Goal: Task Accomplishment & Management: Manage account settings

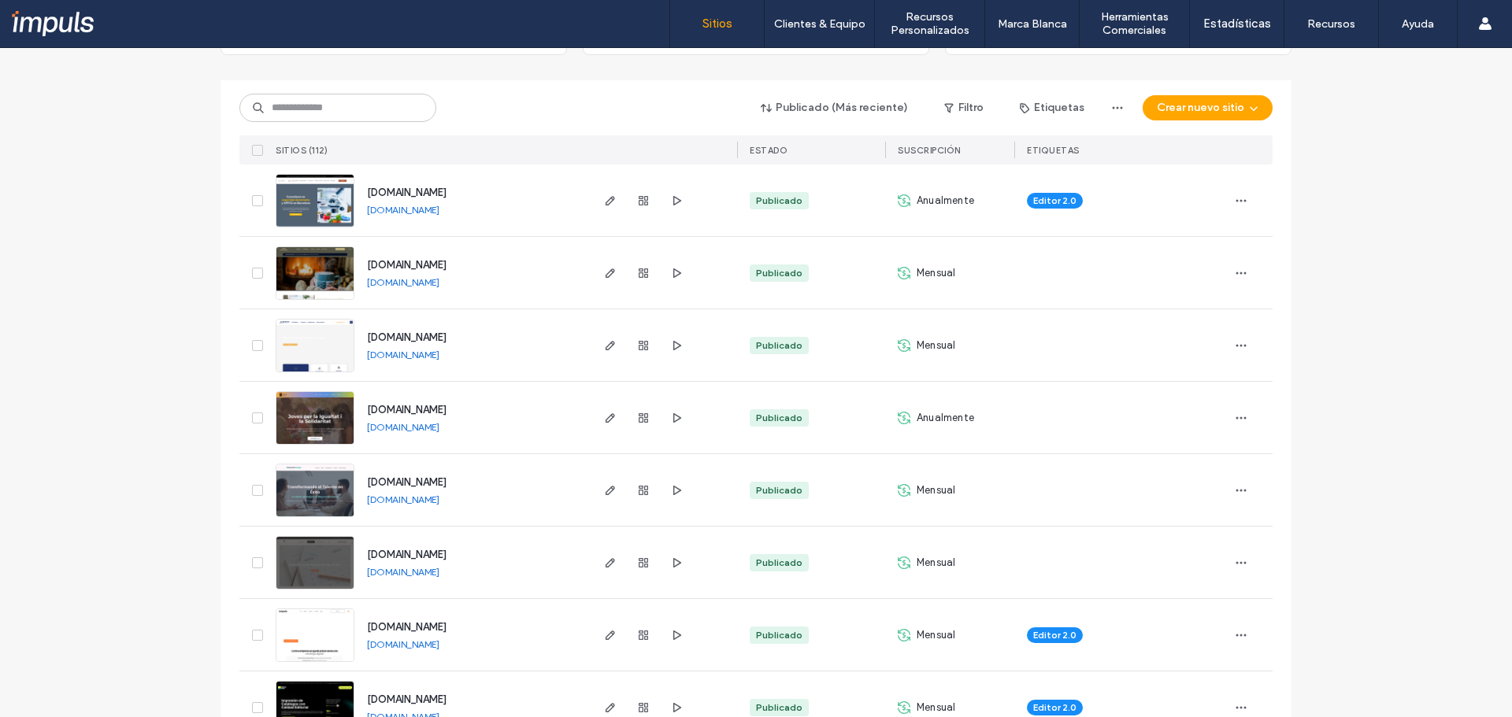
scroll to position [158, 0]
click at [370, 107] on input at bounding box center [337, 109] width 197 height 28
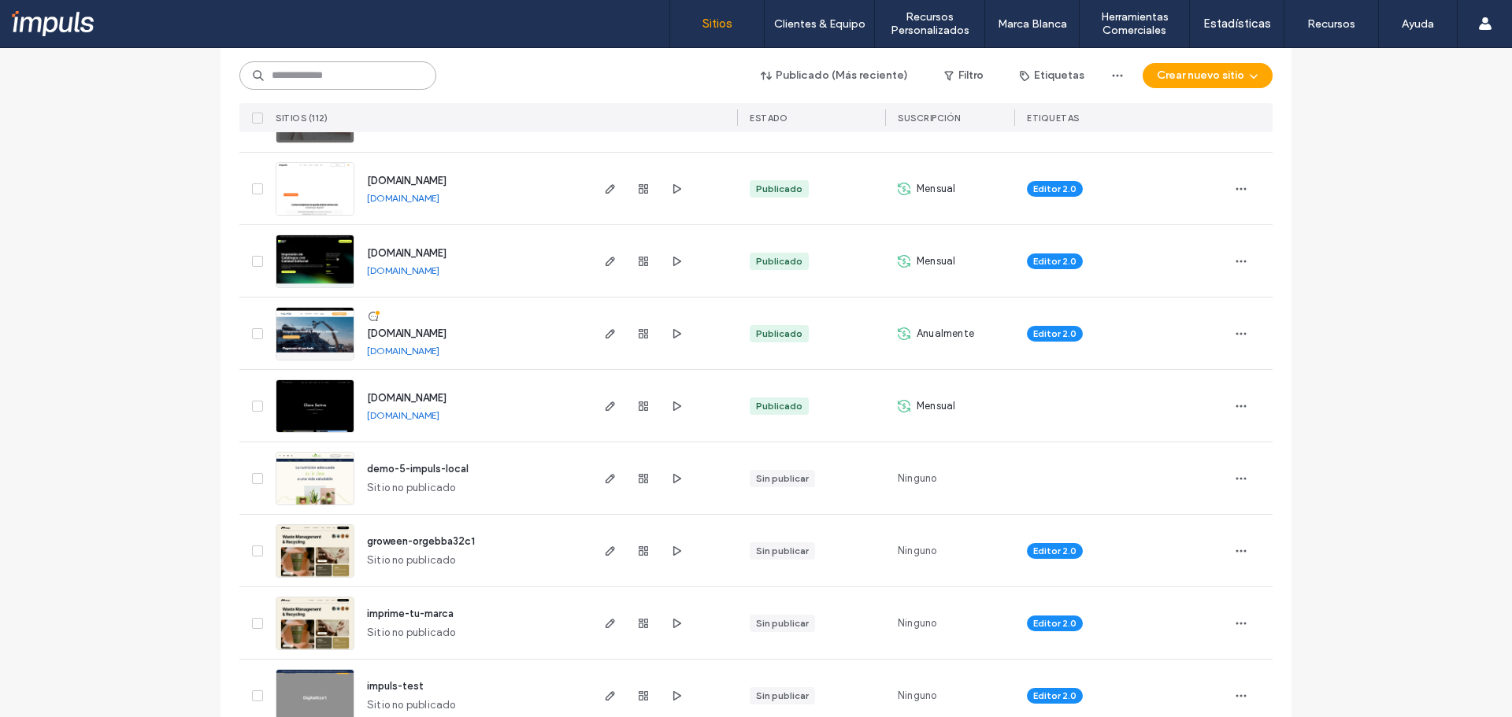
scroll to position [709, 0]
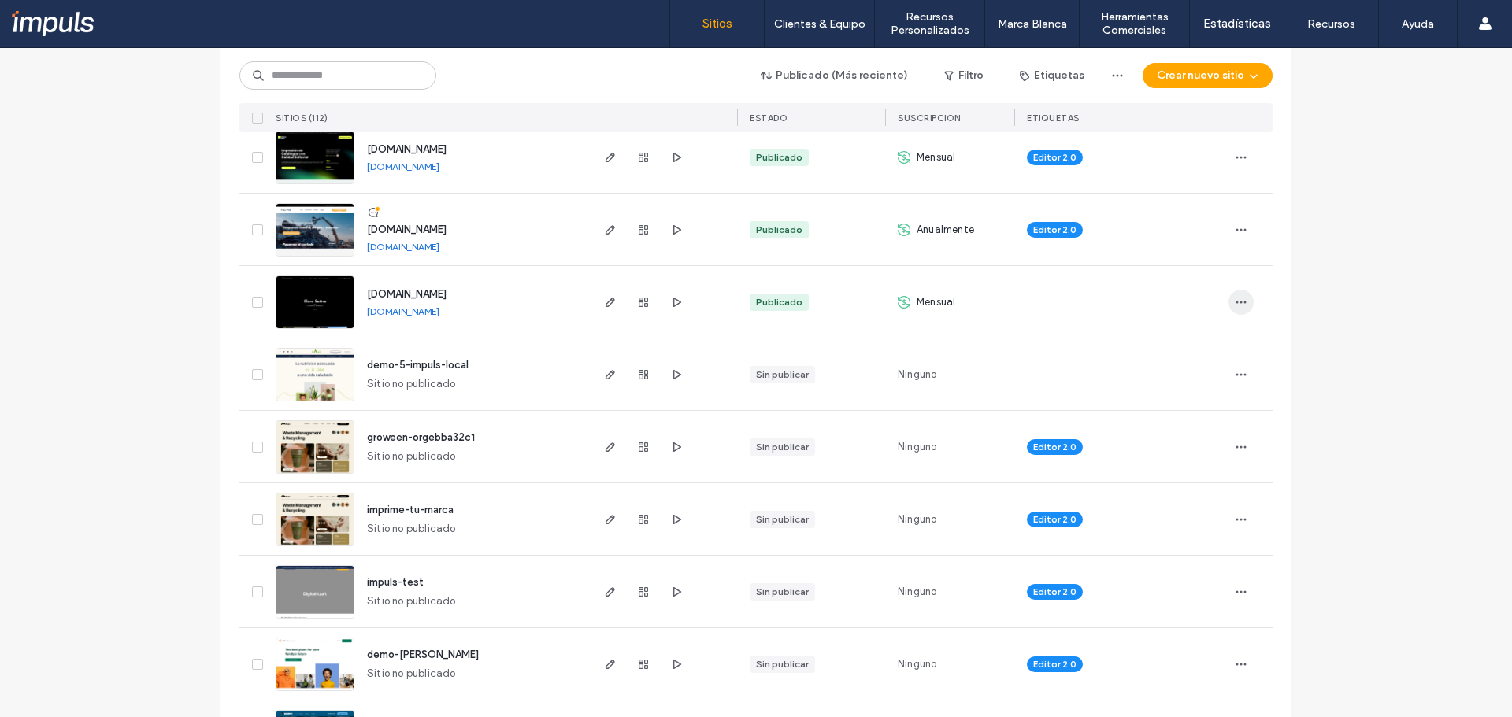
click at [1229, 292] on span "button" at bounding box center [1241, 302] width 25 height 25
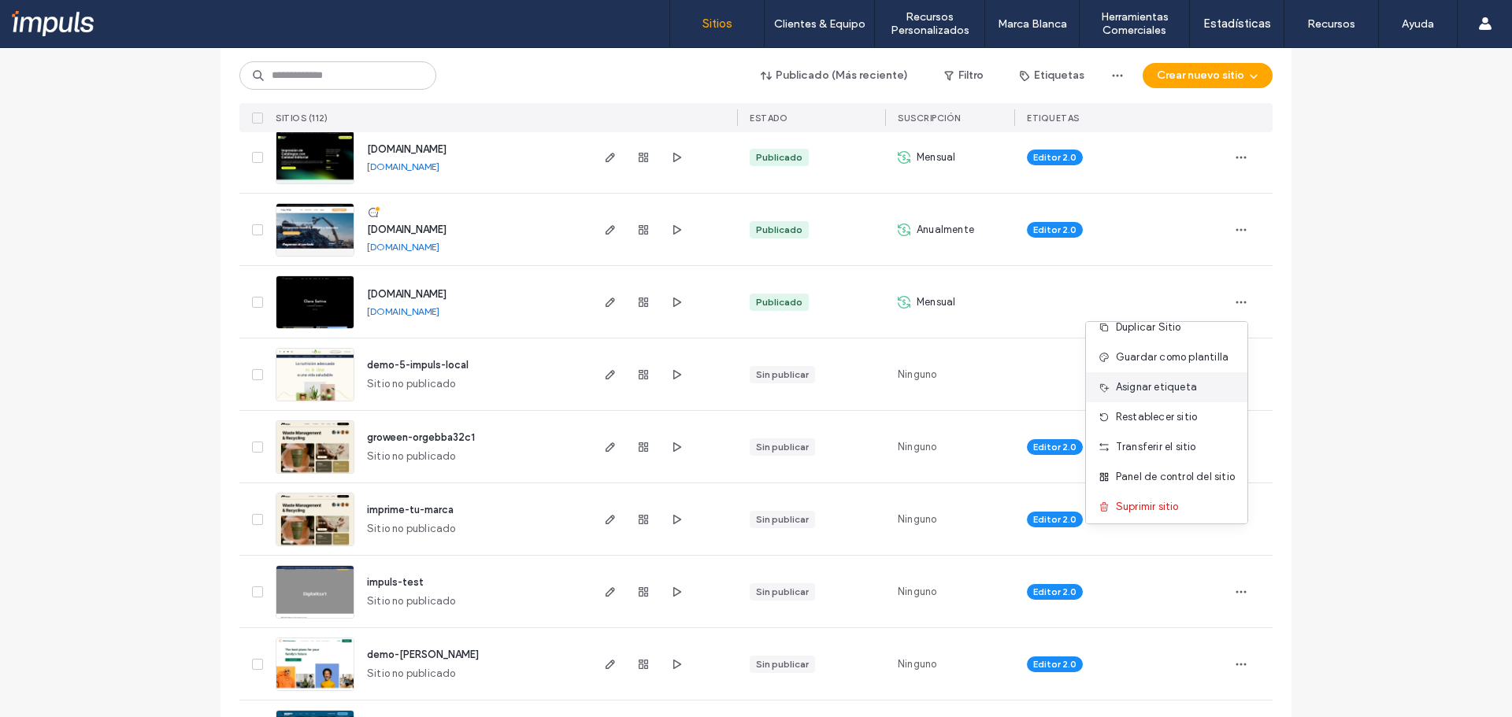
scroll to position [20, 0]
click at [1203, 436] on div "Transferir el sitio" at bounding box center [1166, 443] width 161 height 30
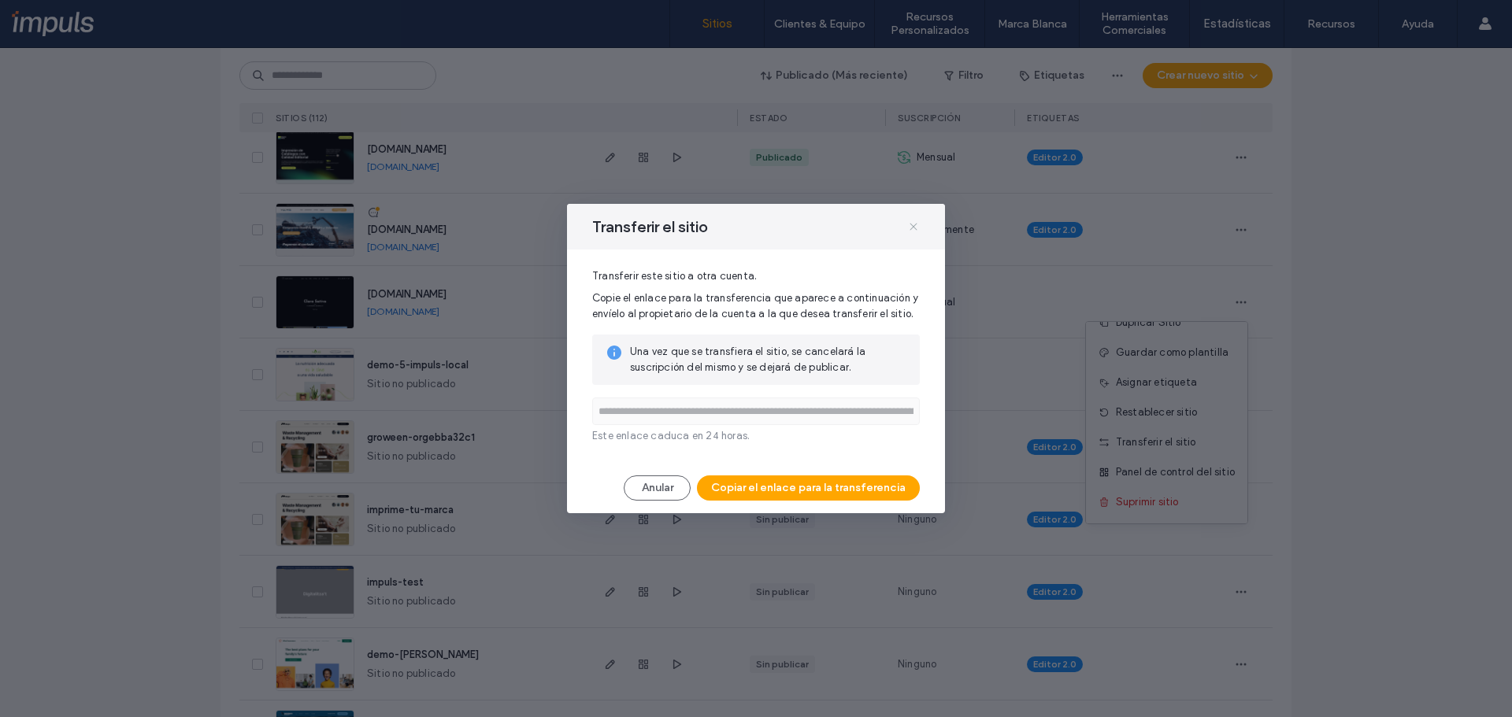
click at [914, 220] on span at bounding box center [913, 227] width 13 height 20
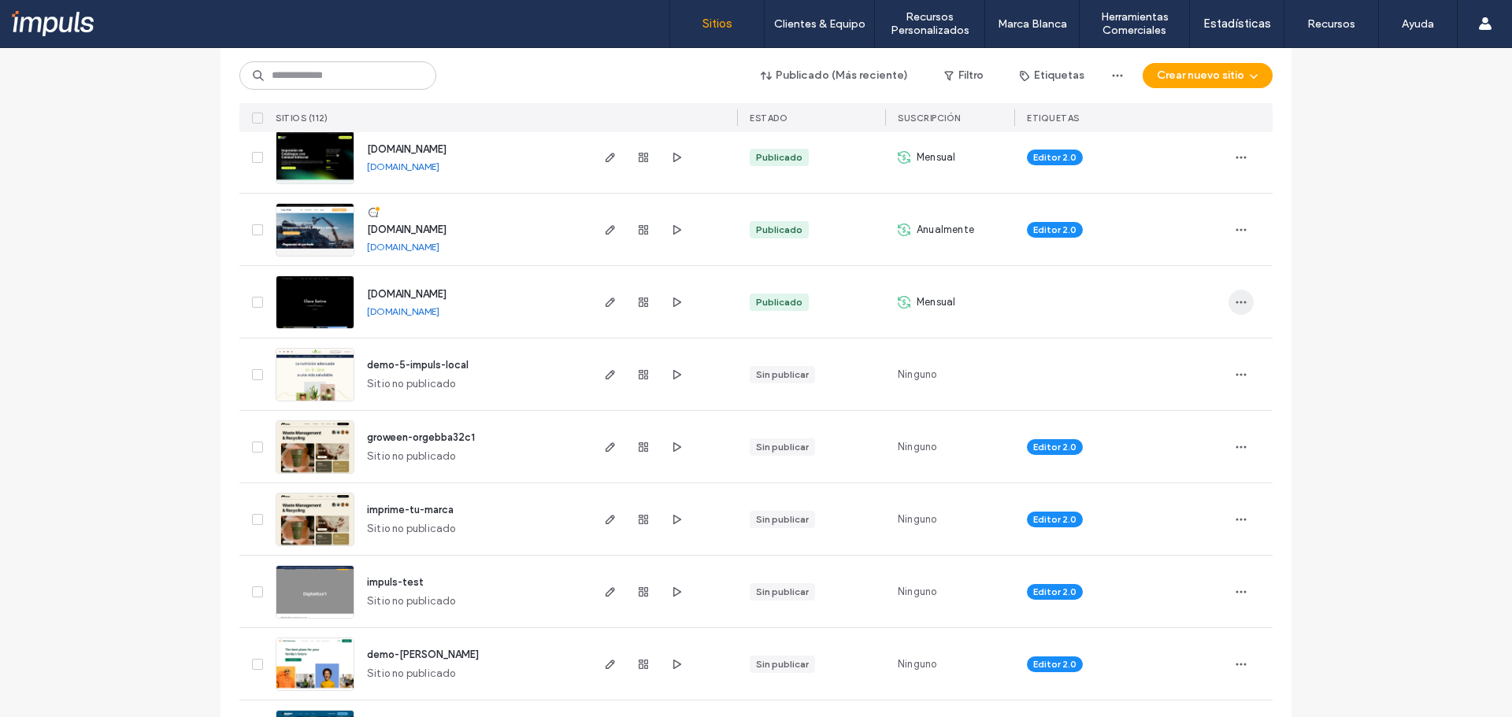
click at [1235, 298] on icon "button" at bounding box center [1241, 302] width 13 height 13
click at [604, 302] on icon "button" at bounding box center [610, 302] width 13 height 13
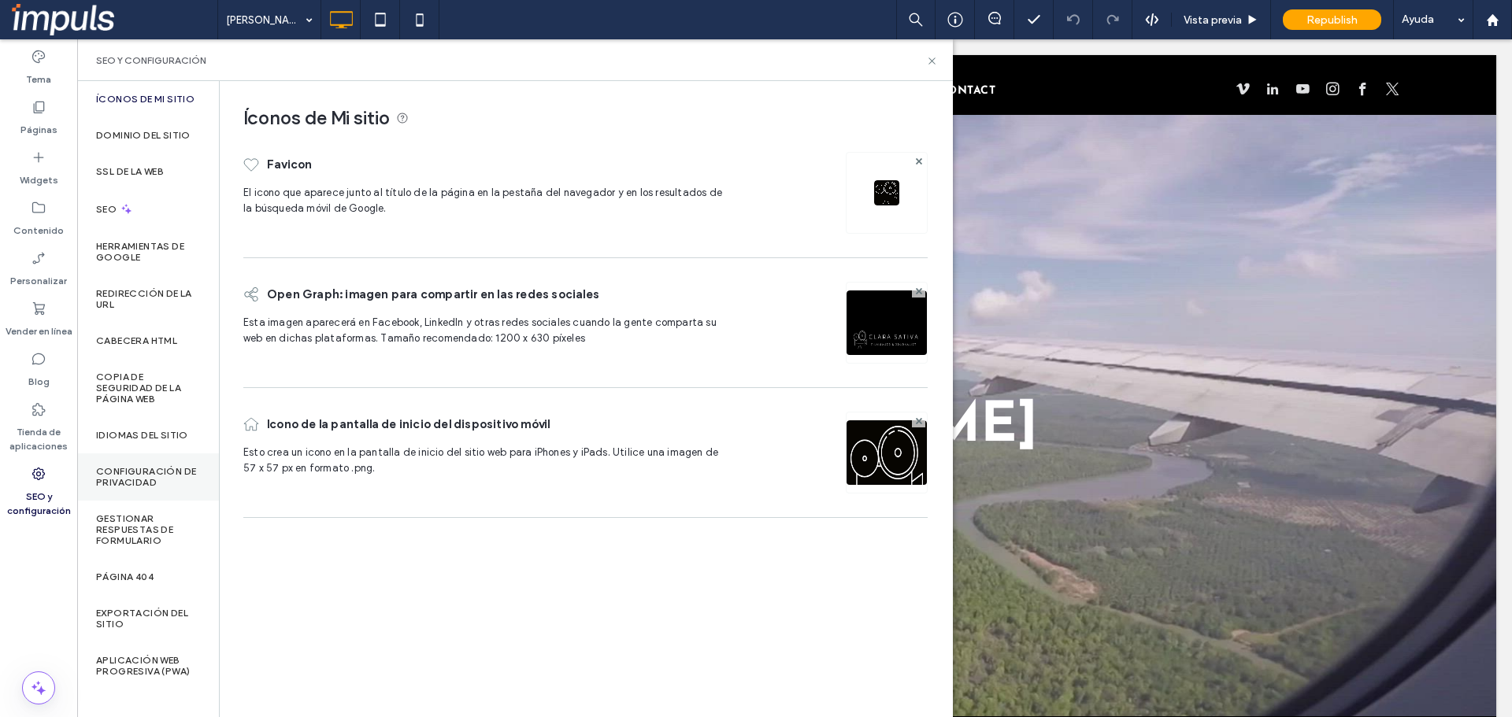
click at [153, 484] on label "Configuración de privacidad" at bounding box center [148, 477] width 104 height 22
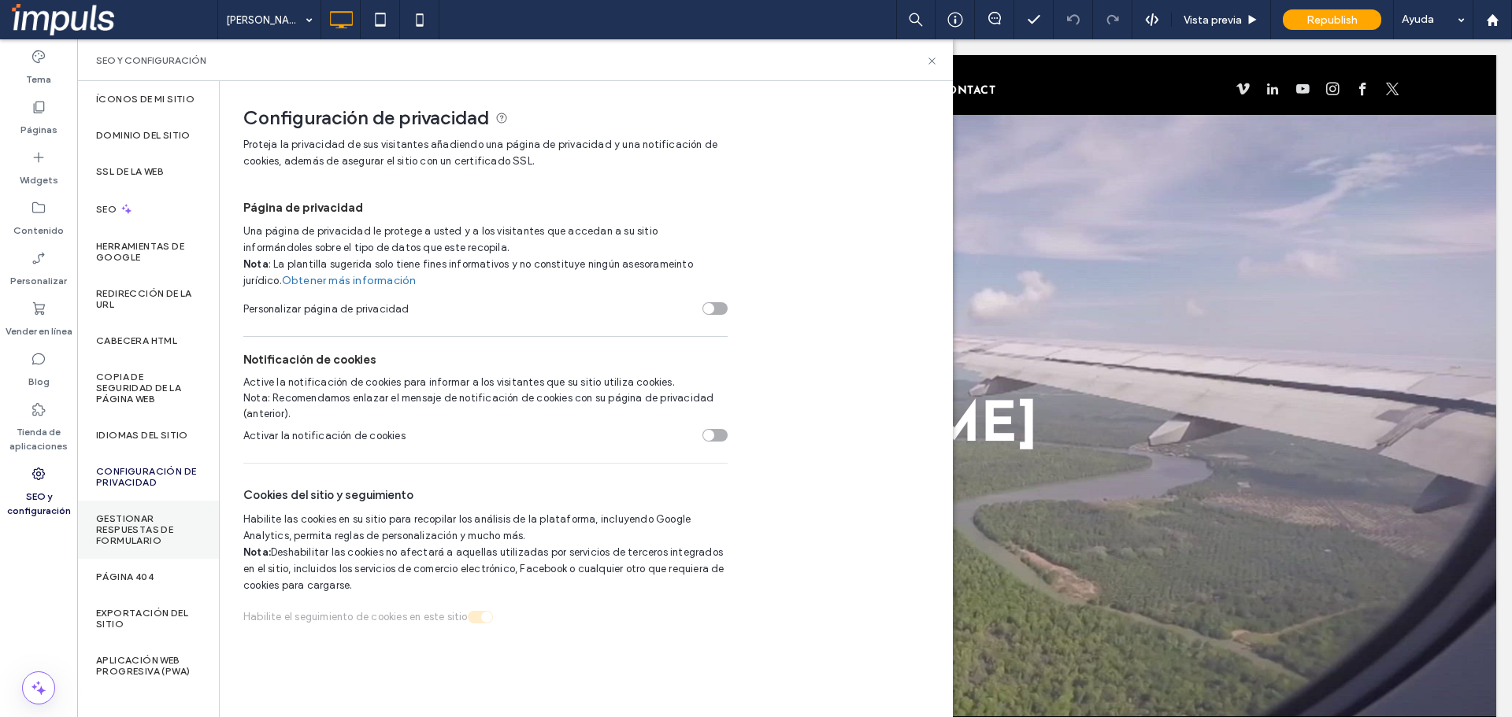
click at [150, 531] on label "Gestionar respuestas de formulario" at bounding box center [148, 529] width 104 height 33
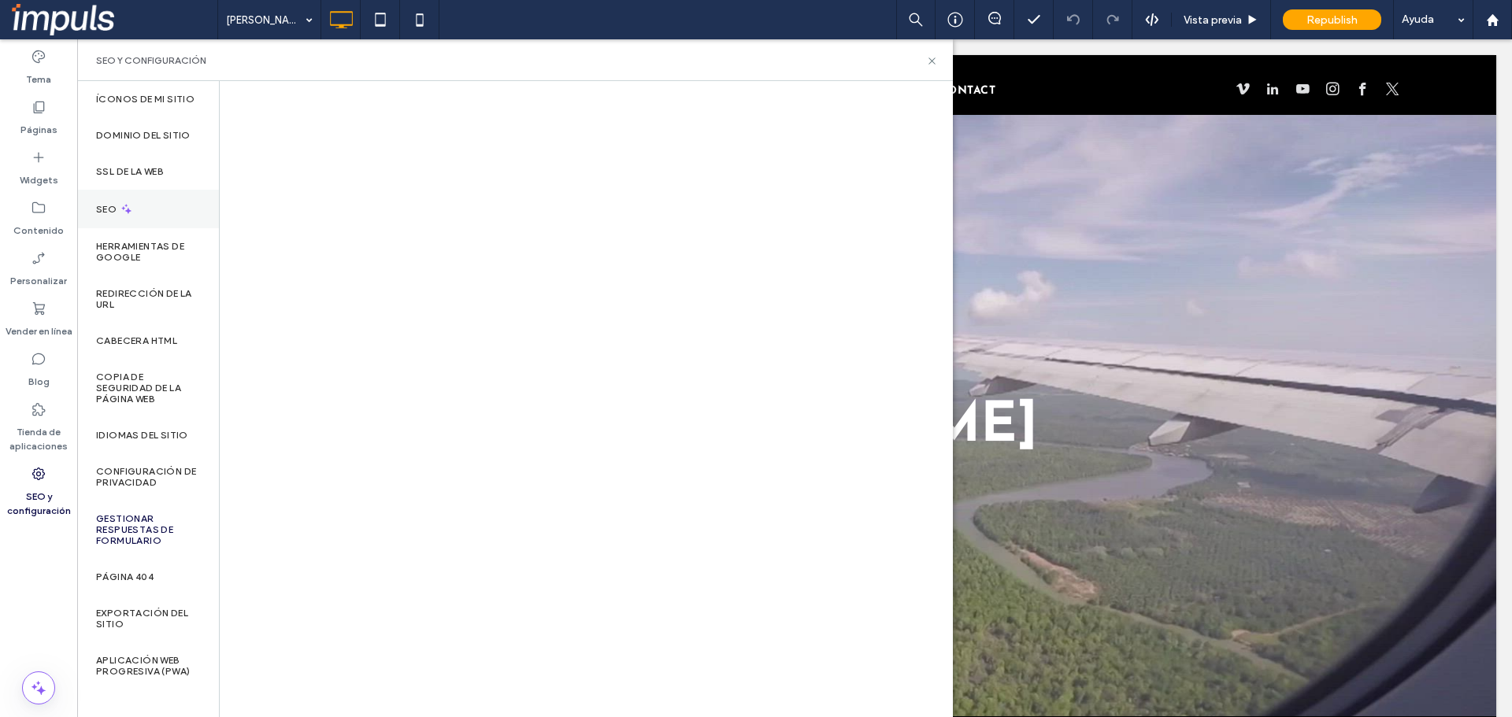
click at [158, 203] on div "SEO" at bounding box center [148, 209] width 142 height 39
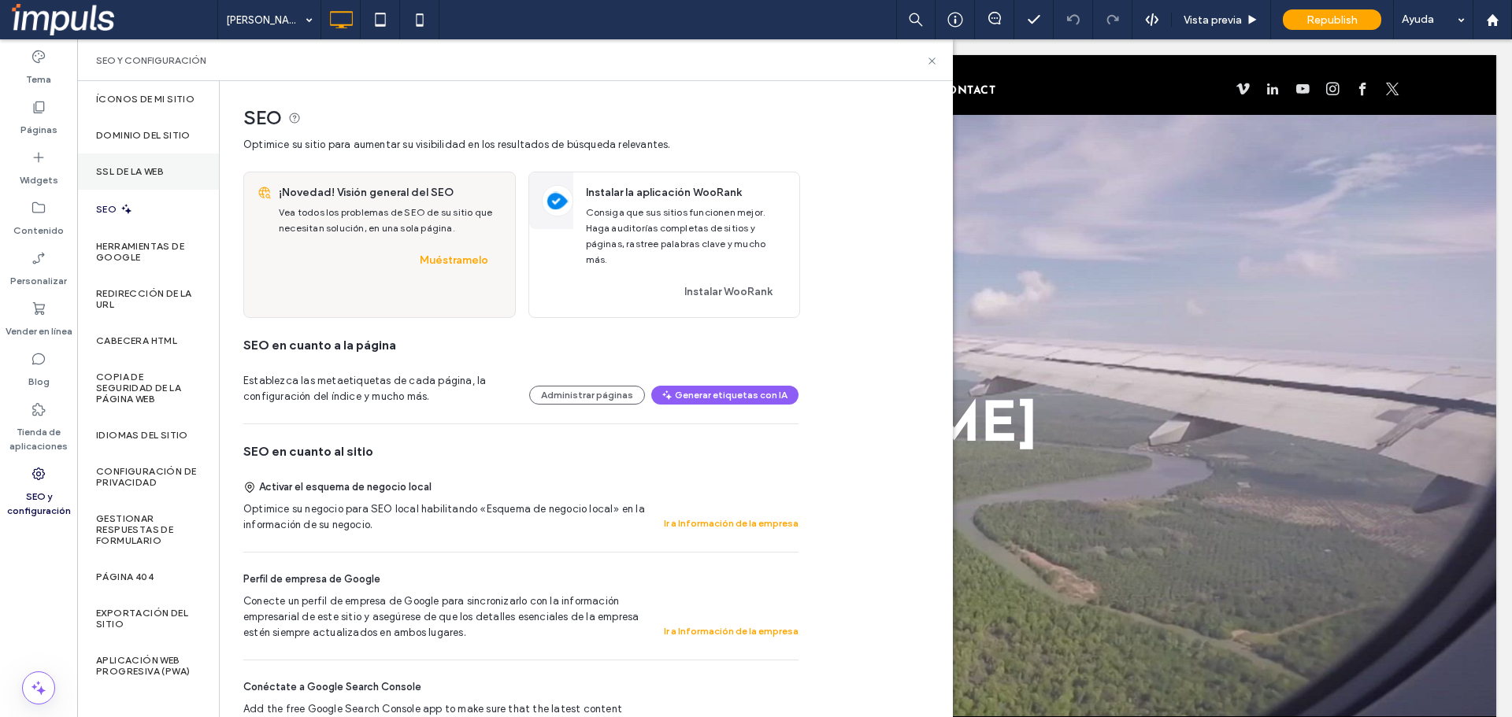
click at [160, 174] on label "SSL de la web" at bounding box center [130, 171] width 68 height 11
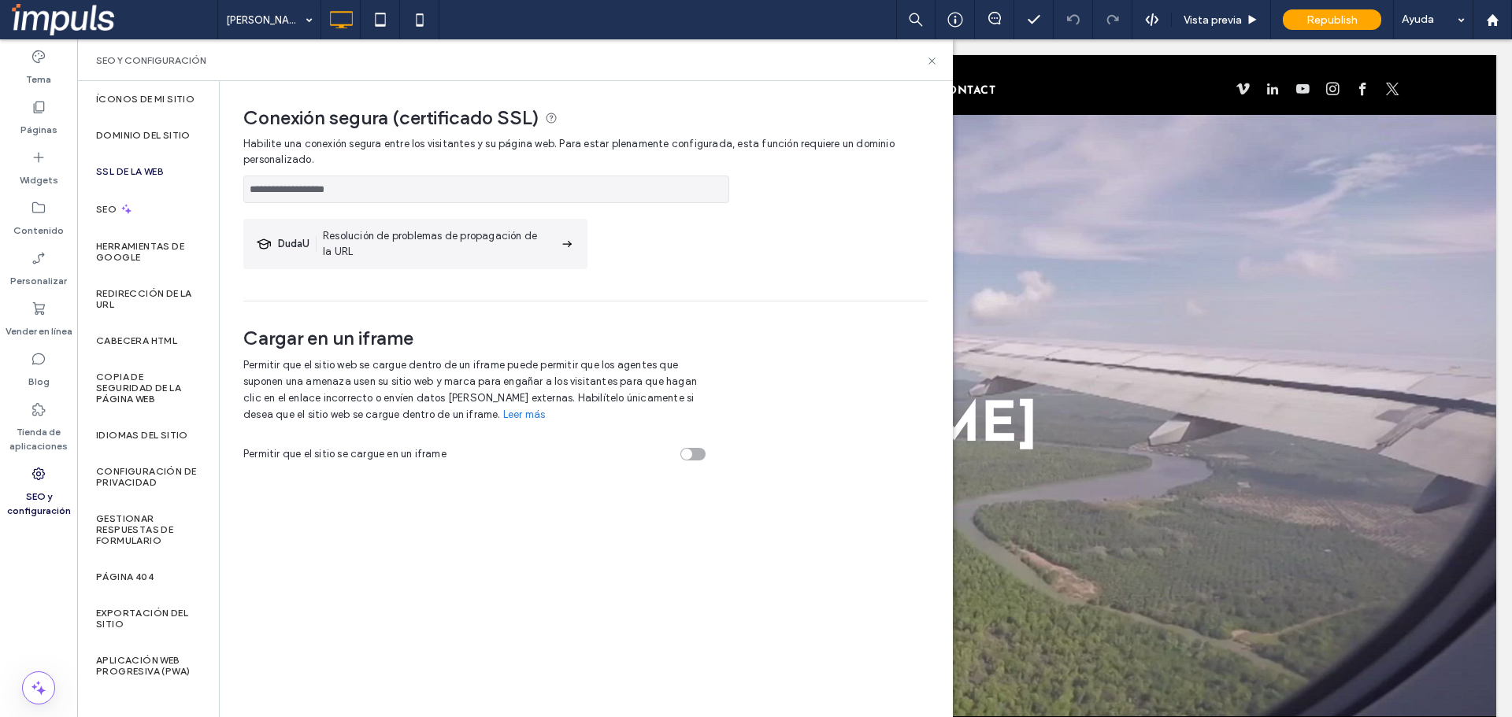
click at [161, 143] on div at bounding box center [756, 358] width 1512 height 717
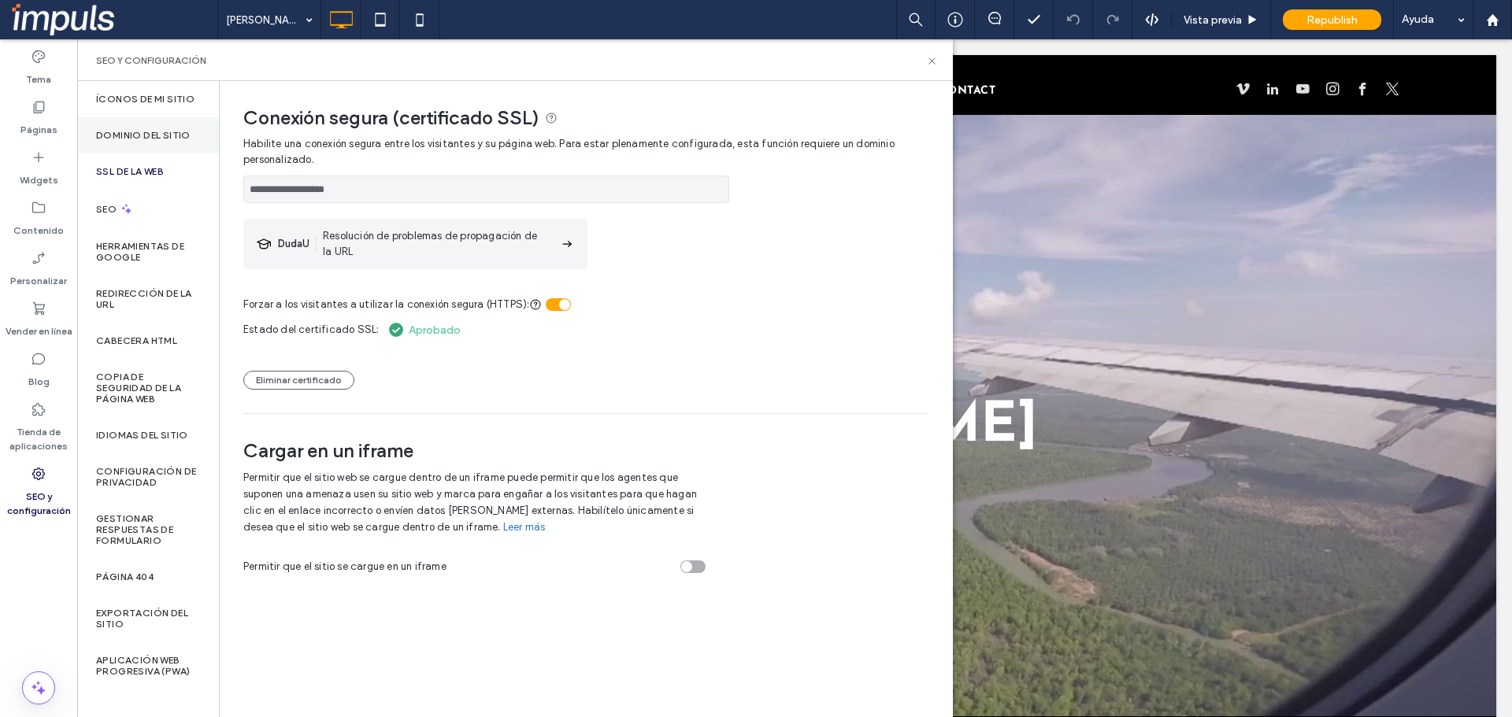
click at [172, 124] on div "Dominio del sitio" at bounding box center [148, 135] width 142 height 36
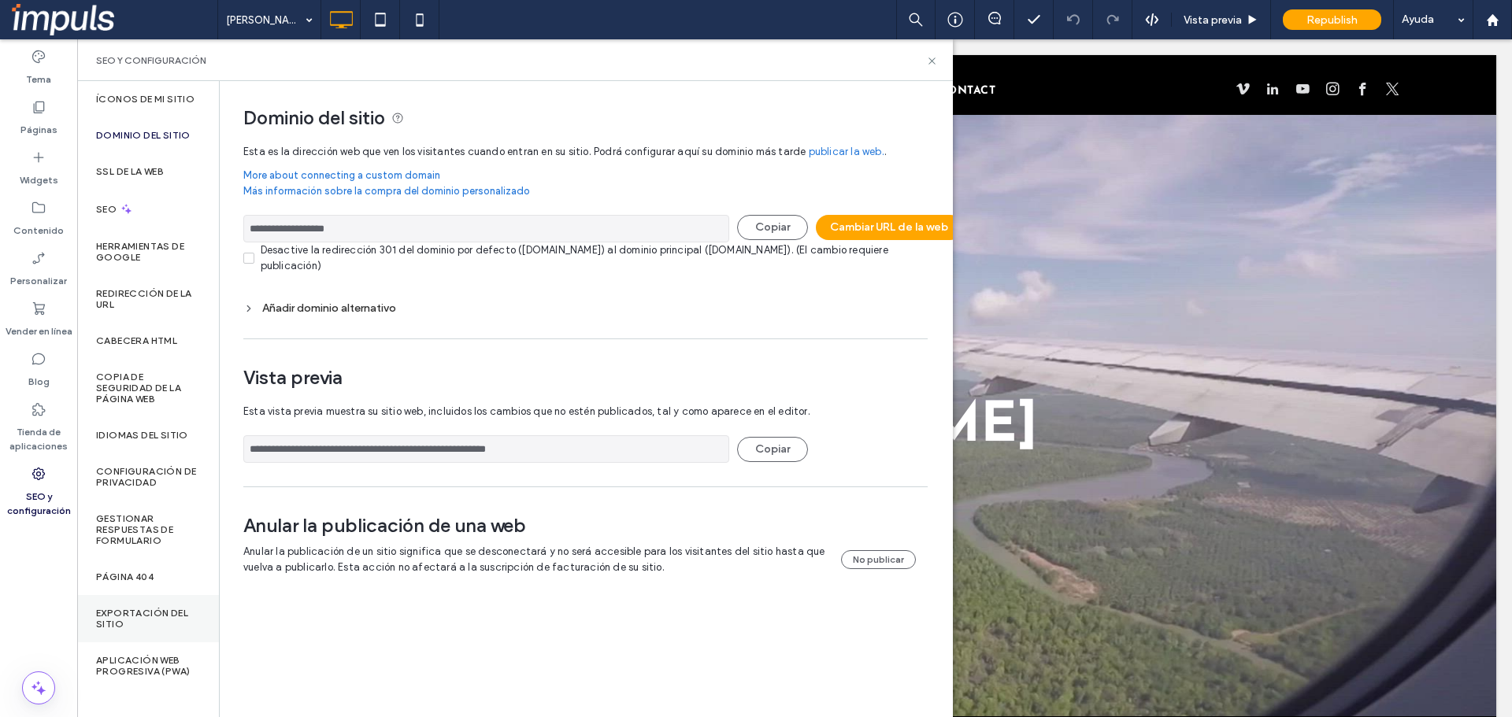
click at [144, 600] on div "Exportación del sitio" at bounding box center [148, 618] width 142 height 47
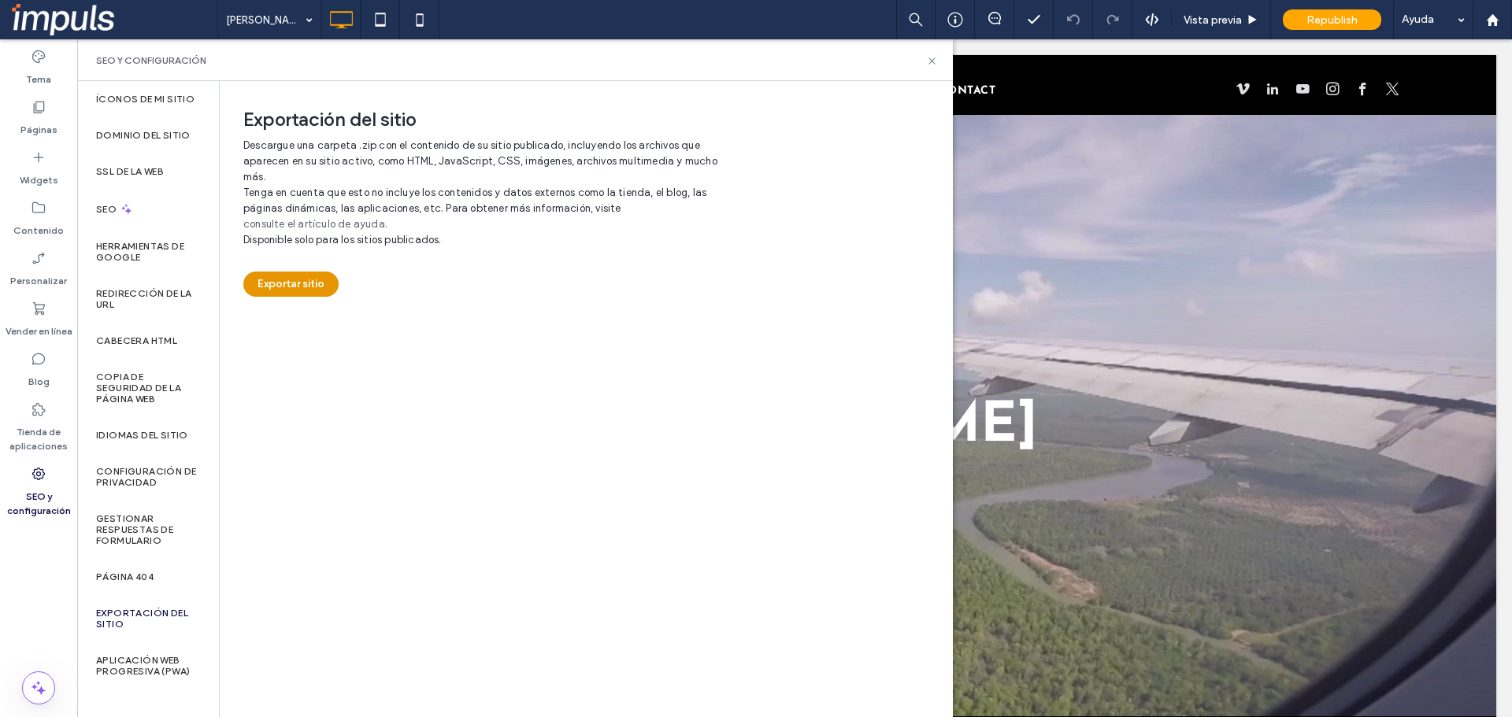
click at [294, 291] on button "Exportar sitio" at bounding box center [290, 284] width 95 height 25
click at [932, 65] on icon at bounding box center [932, 61] width 12 height 12
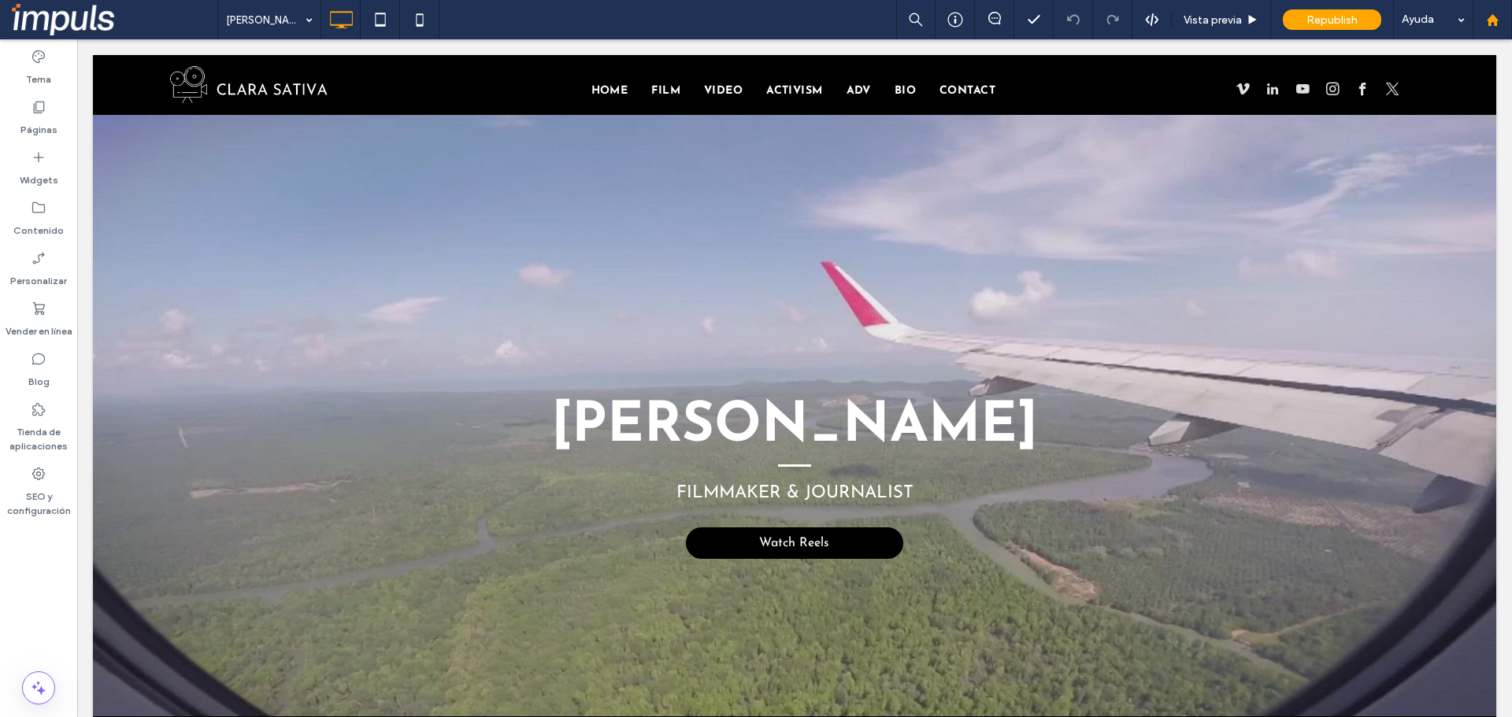
click at [1489, 21] on use at bounding box center [1492, 19] width 12 height 12
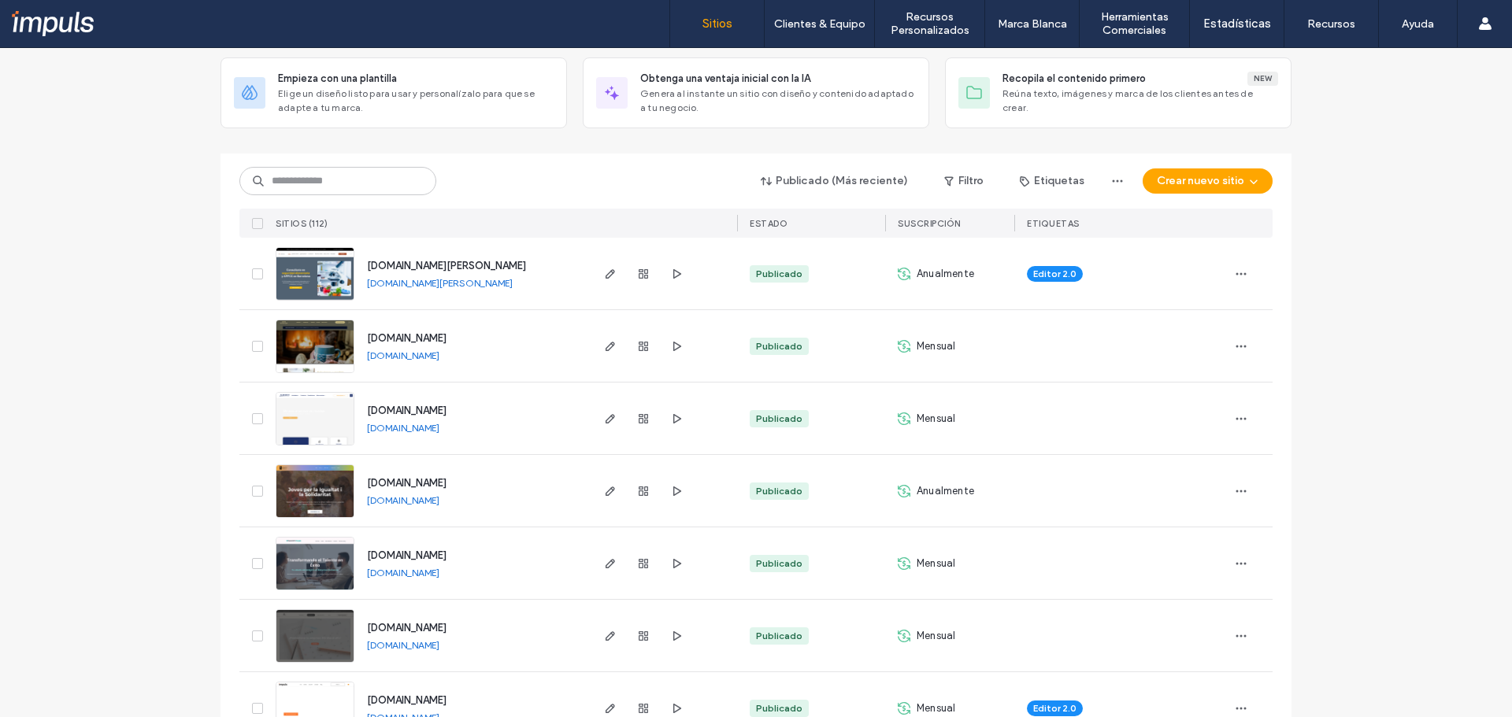
scroll to position [79, 0]
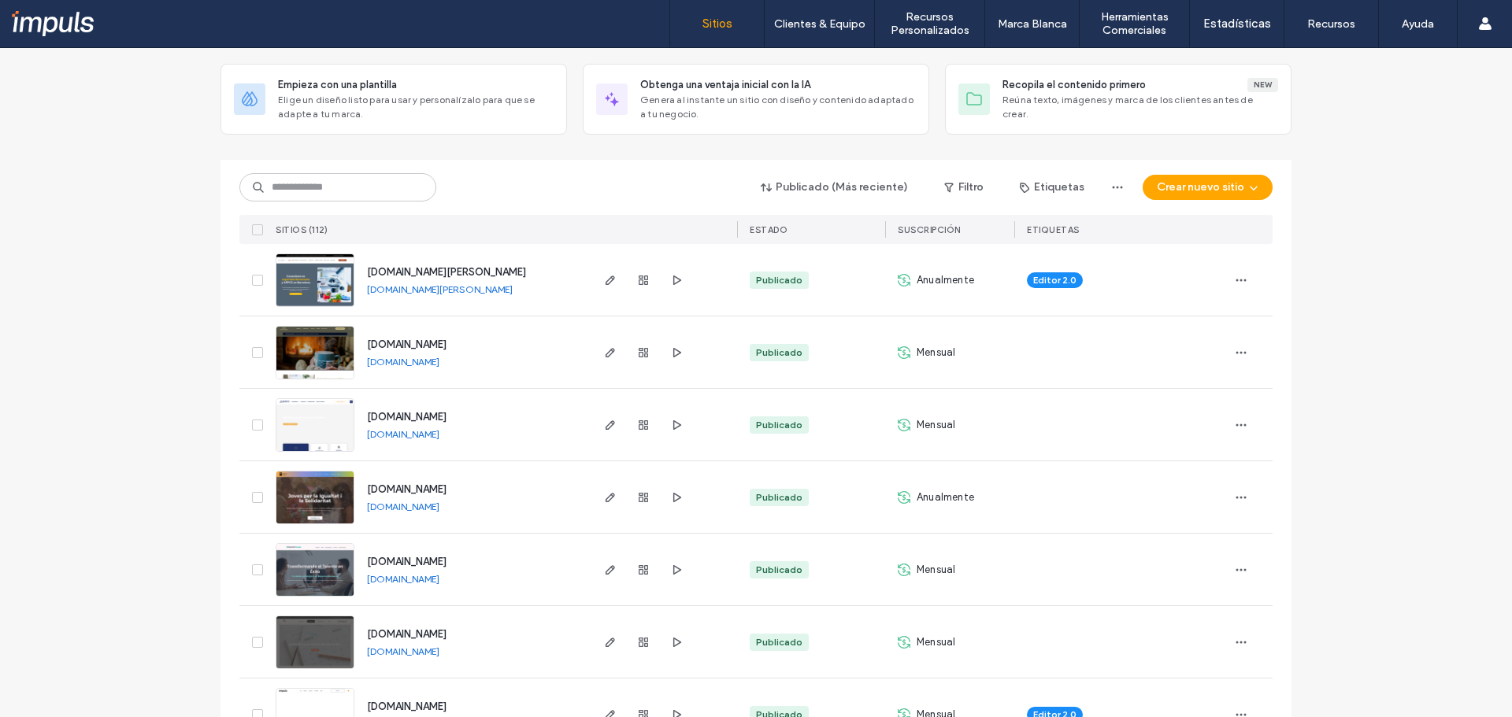
click at [918, 278] on span "Anualmente" at bounding box center [945, 280] width 57 height 16
click at [923, 348] on span "Mensual" at bounding box center [936, 353] width 39 height 16
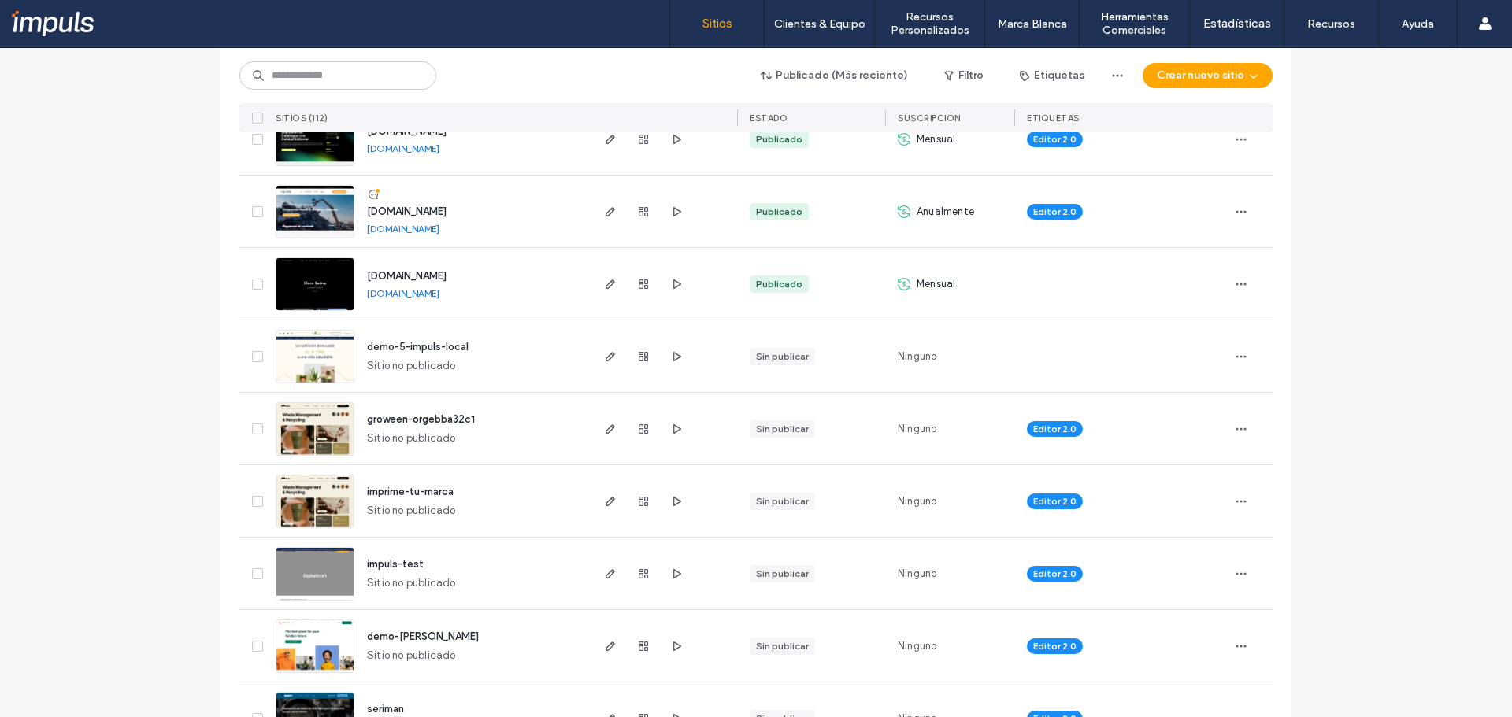
scroll to position [709, 0]
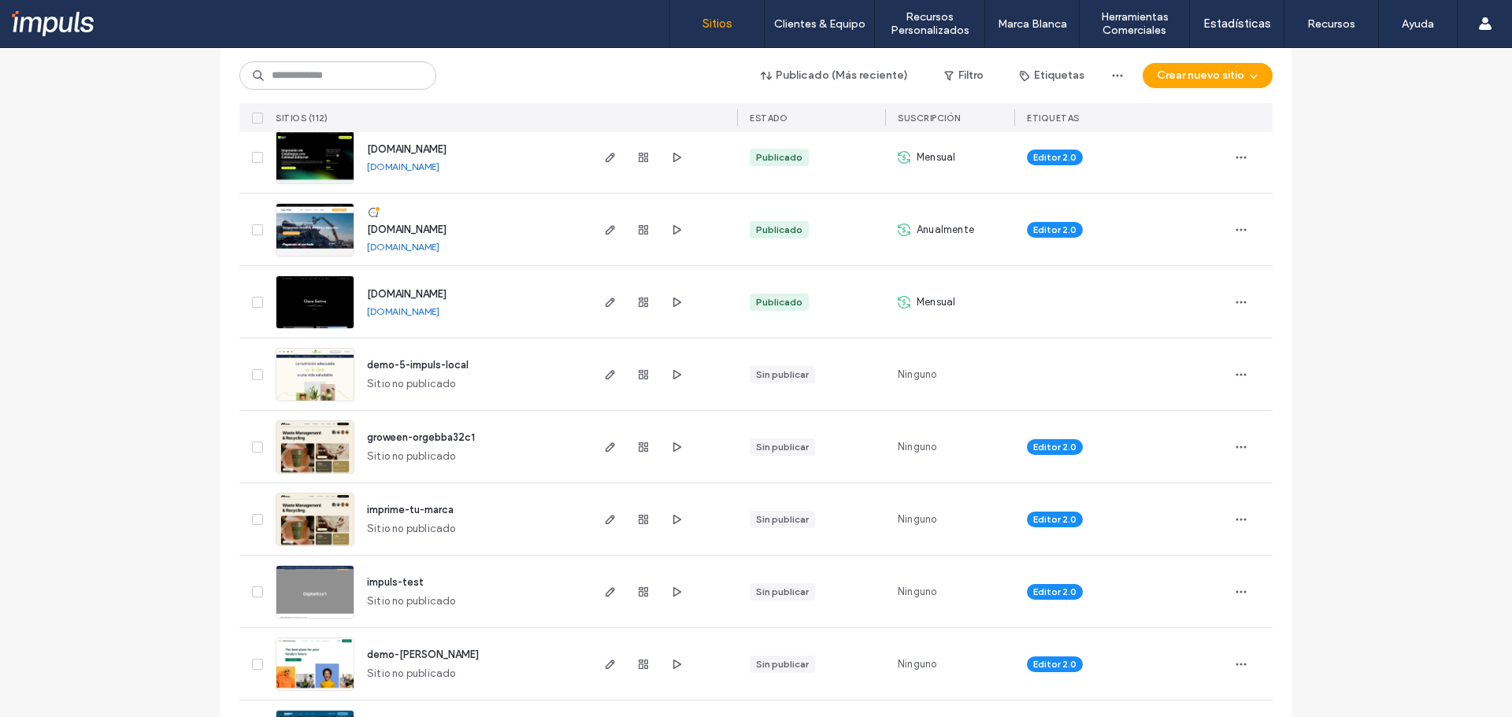
click at [932, 303] on span "Mensual" at bounding box center [936, 303] width 39 height 16
click at [917, 299] on span "Mensual" at bounding box center [936, 303] width 39 height 16
click at [1239, 307] on icon "button" at bounding box center [1241, 302] width 13 height 13
click at [931, 299] on span "Mensual" at bounding box center [936, 303] width 39 height 16
click at [1235, 300] on icon "button" at bounding box center [1241, 302] width 13 height 13
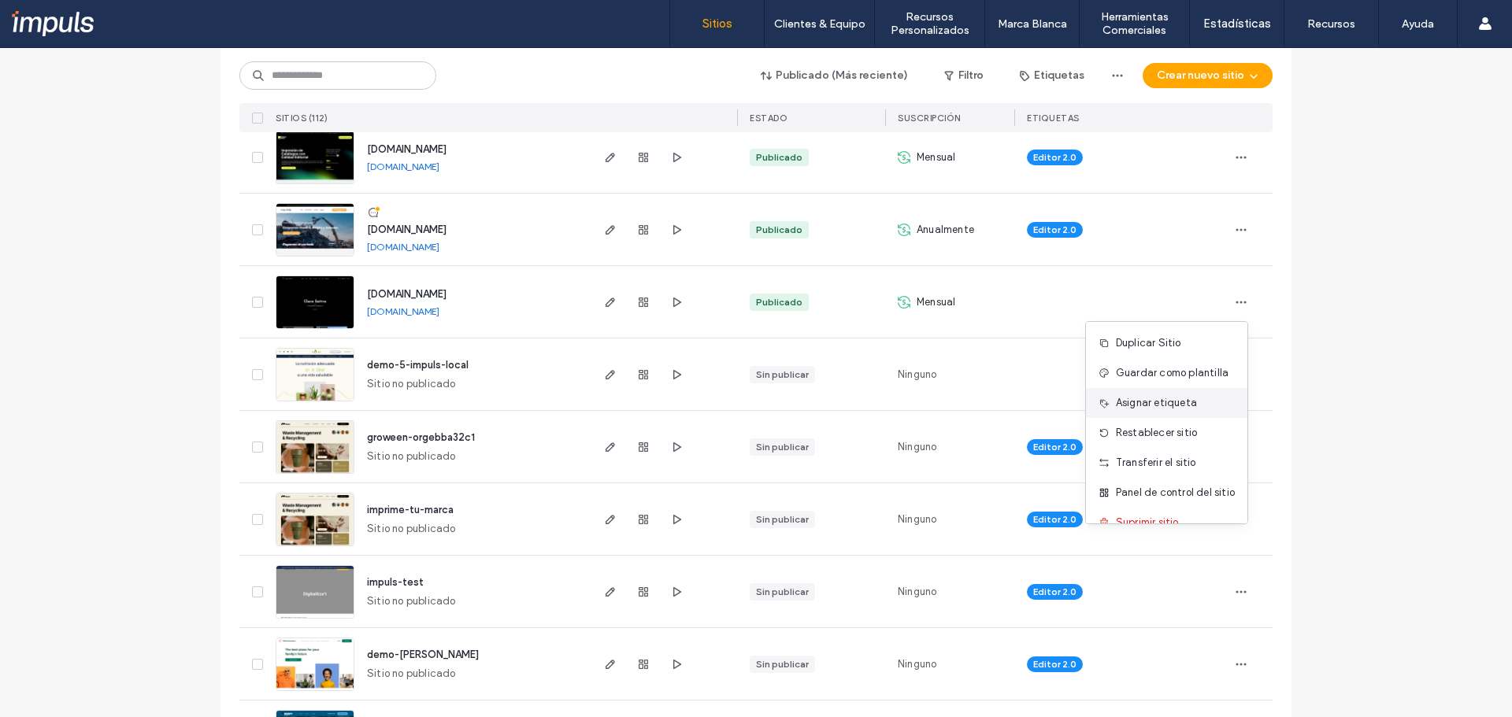
scroll to position [20, 0]
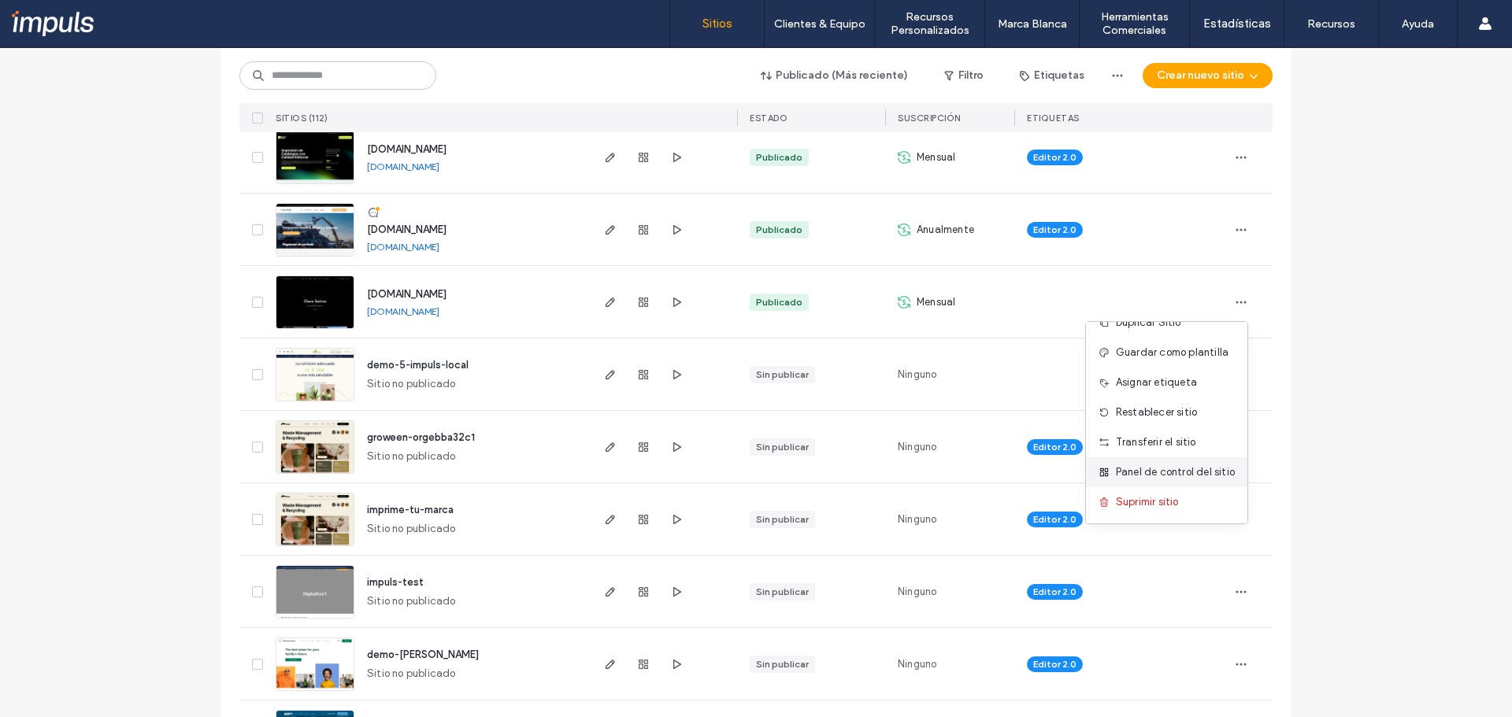
click at [1196, 475] on span "Panel de control del sitio" at bounding box center [1175, 473] width 119 height 16
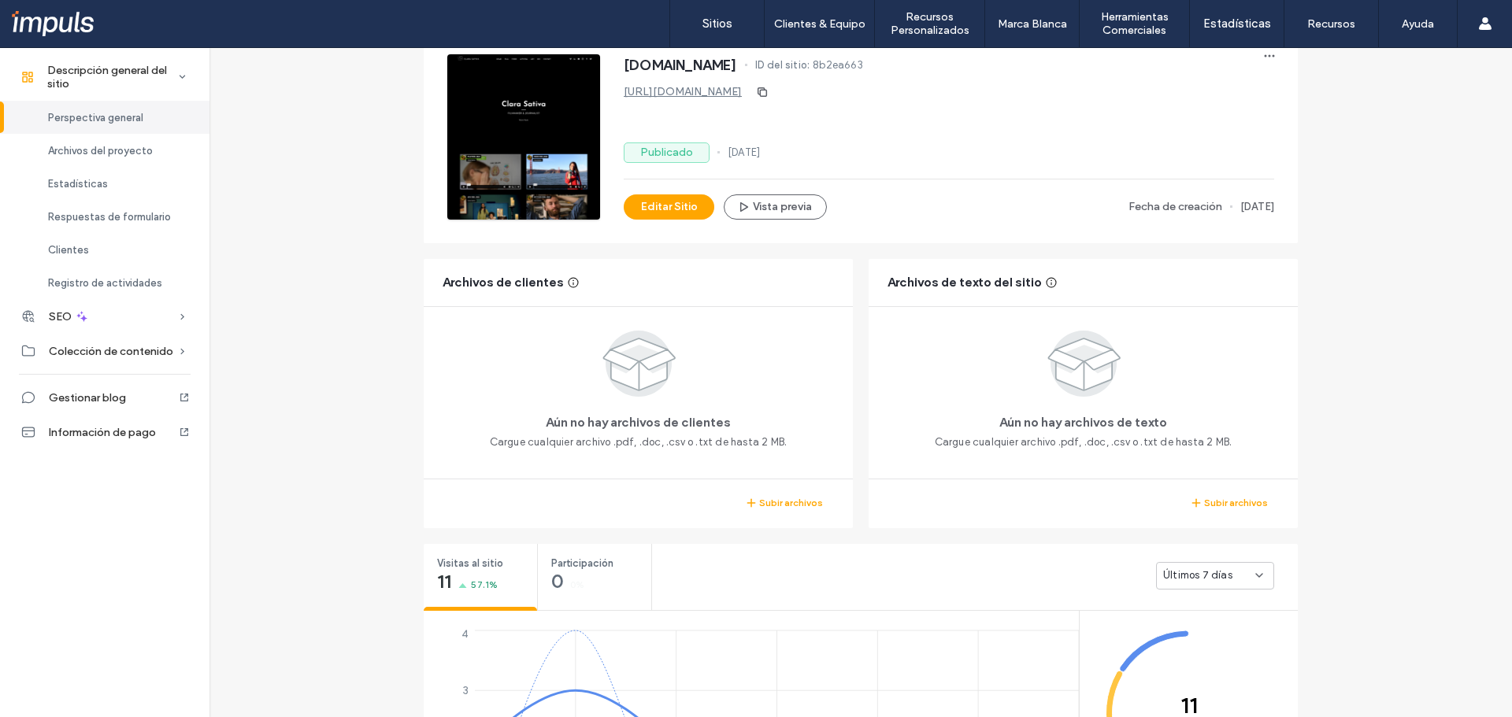
scroll to position [236, 0]
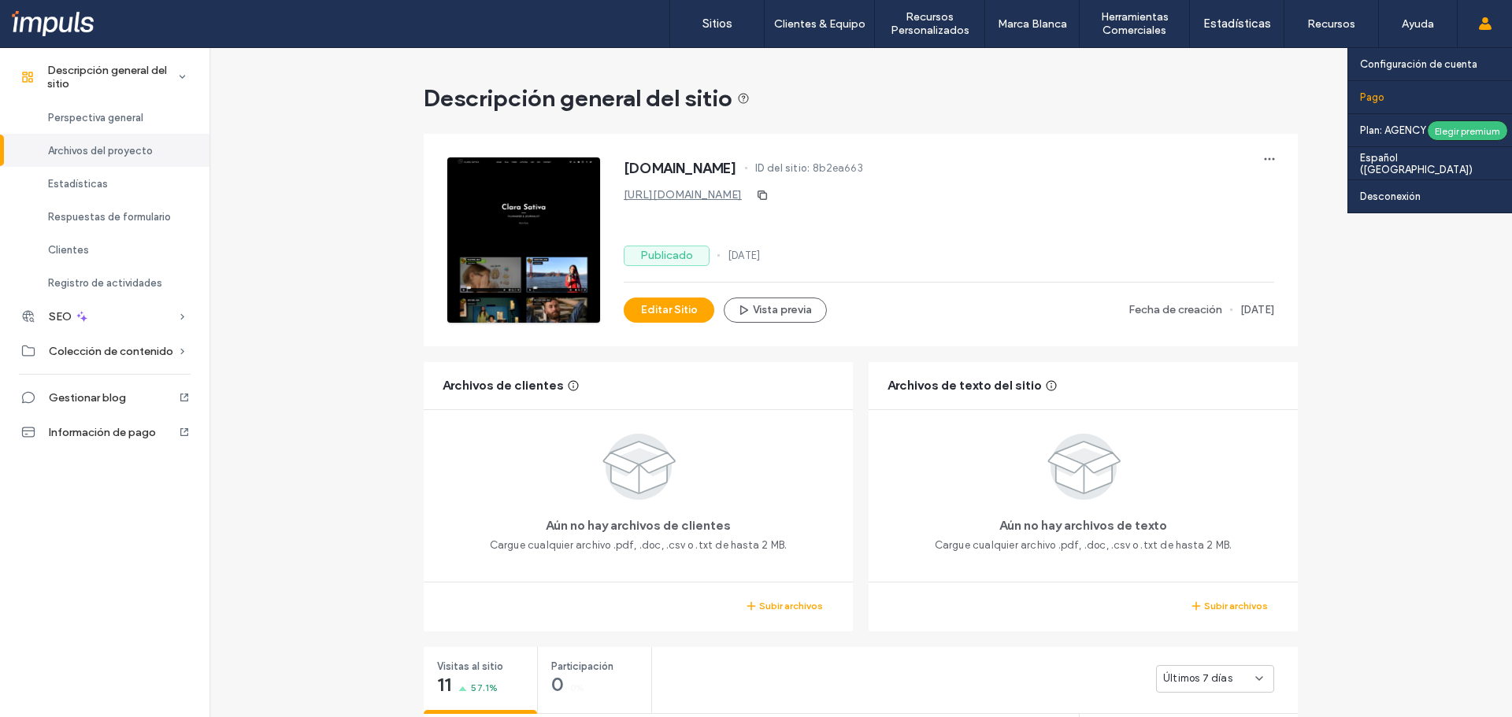
click at [1395, 102] on link "Pago" at bounding box center [1436, 97] width 152 height 32
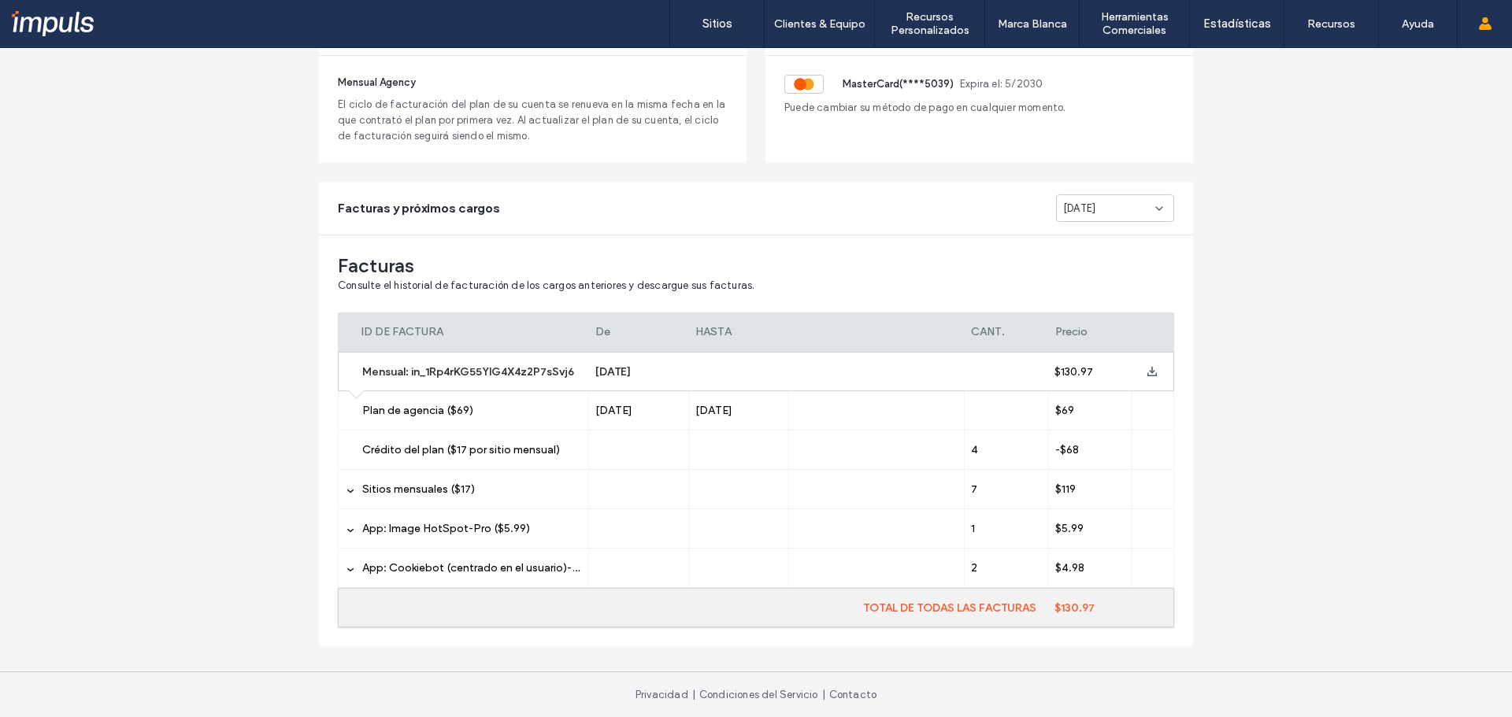
scroll to position [162, 0]
click at [346, 499] on div "Sitios mensuales ($17)" at bounding box center [463, 488] width 251 height 39
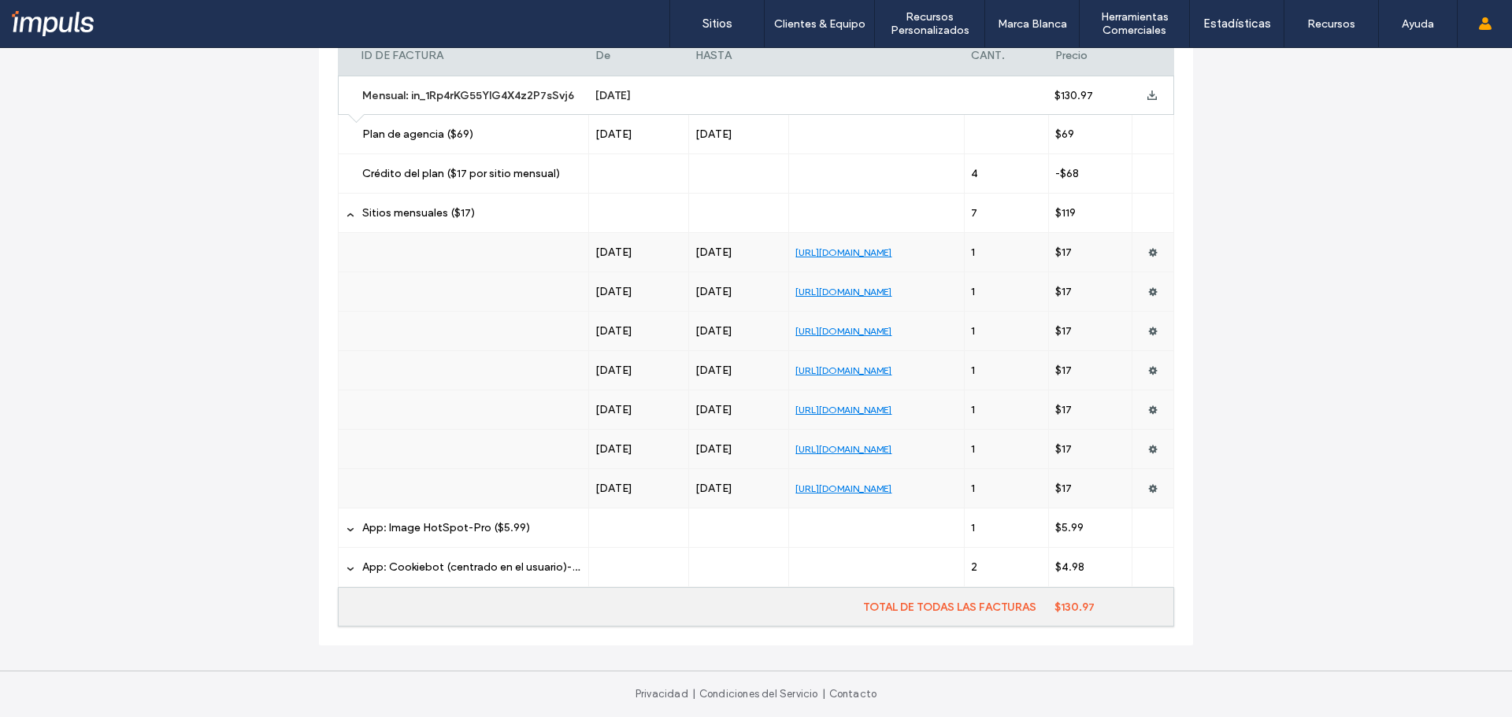
scroll to position [44, 0]
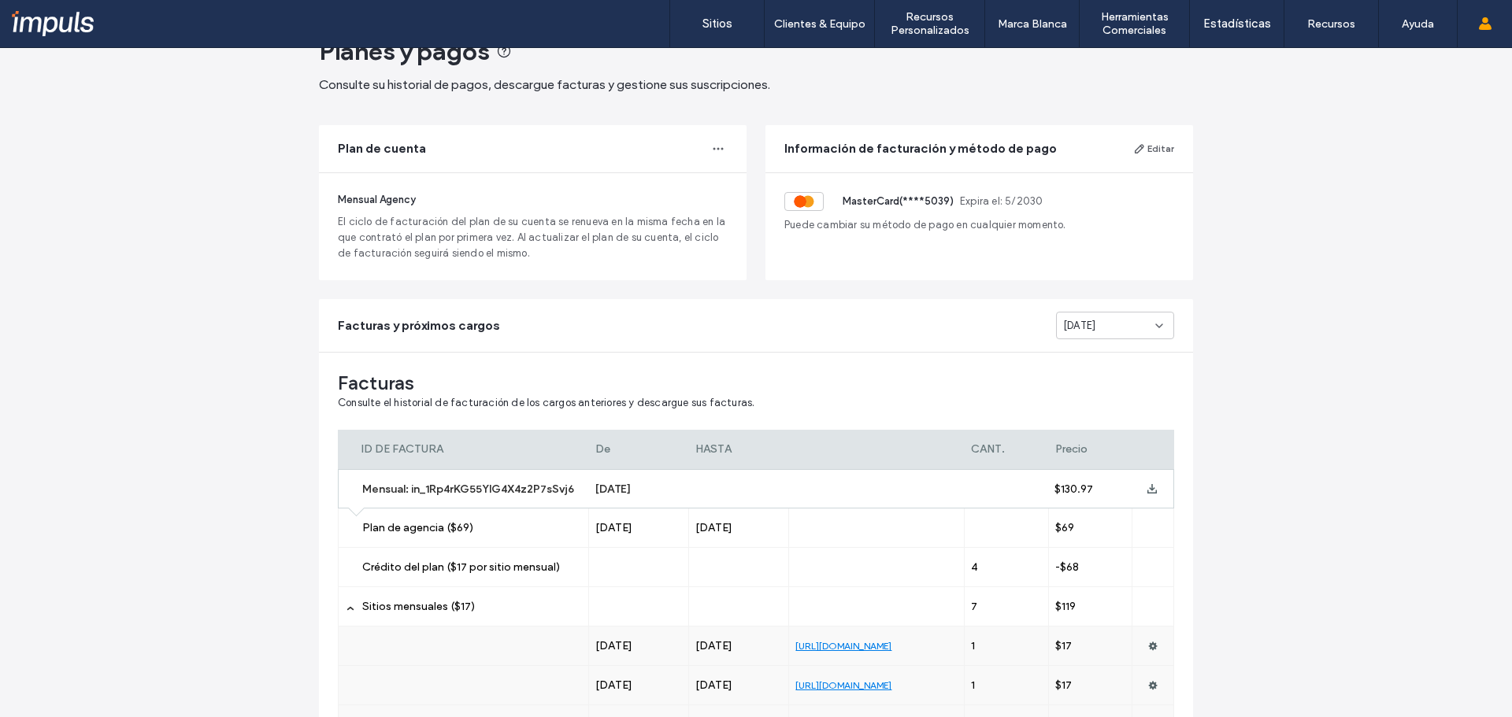
click at [1127, 324] on div "[DATE]" at bounding box center [1109, 326] width 92 height 16
click at [1093, 372] on div "[DATE]" at bounding box center [1109, 381] width 117 height 28
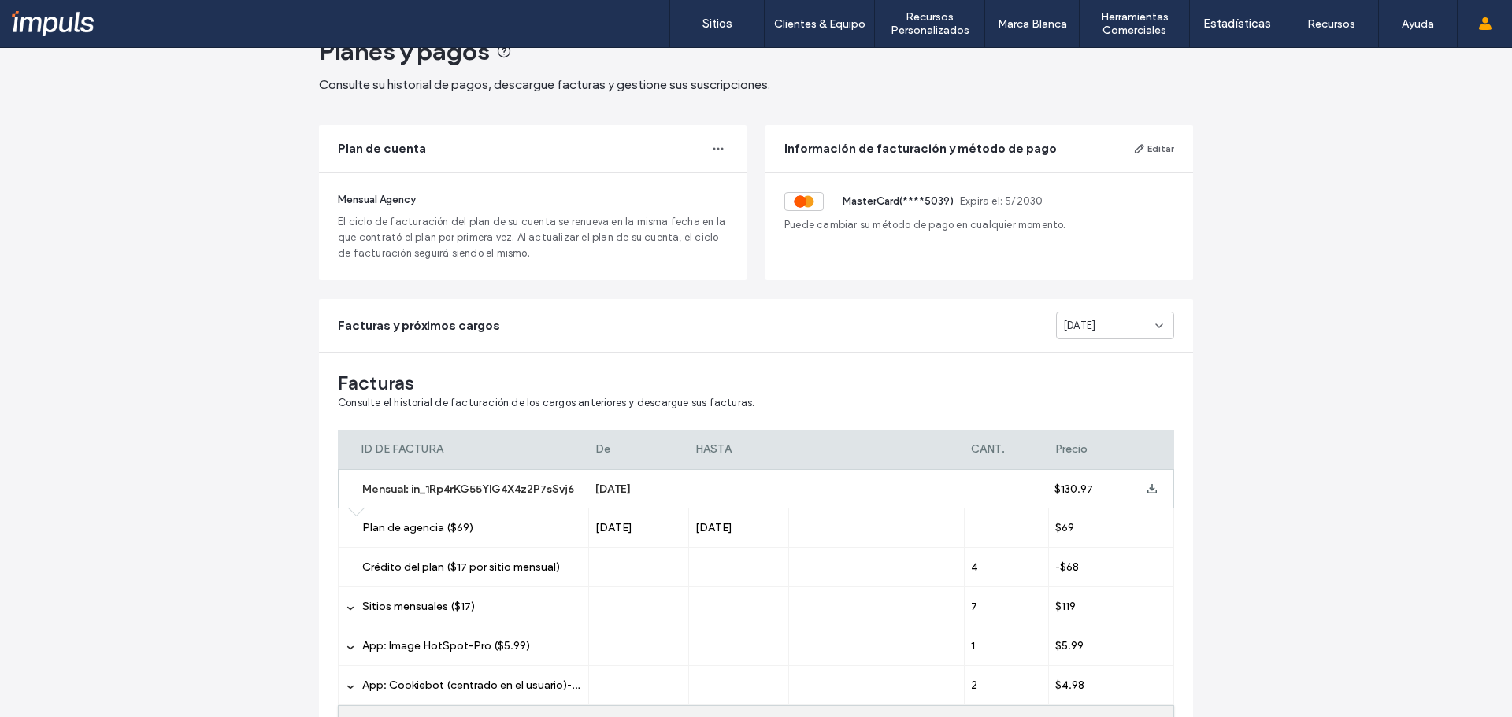
click at [1095, 329] on span "[DATE]" at bounding box center [1079, 326] width 32 height 16
click at [1090, 413] on span "[DATE]" at bounding box center [1074, 409] width 32 height 16
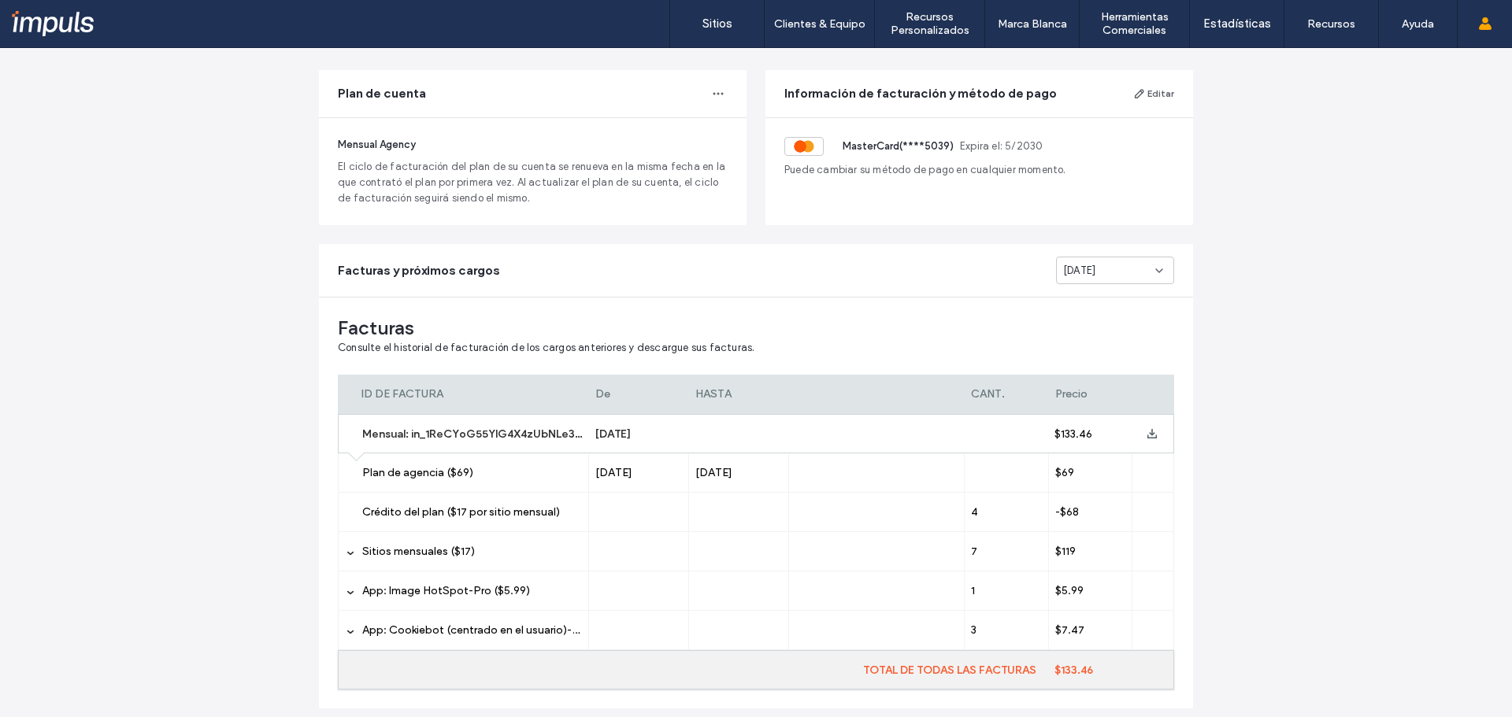
scroll to position [162, 0]
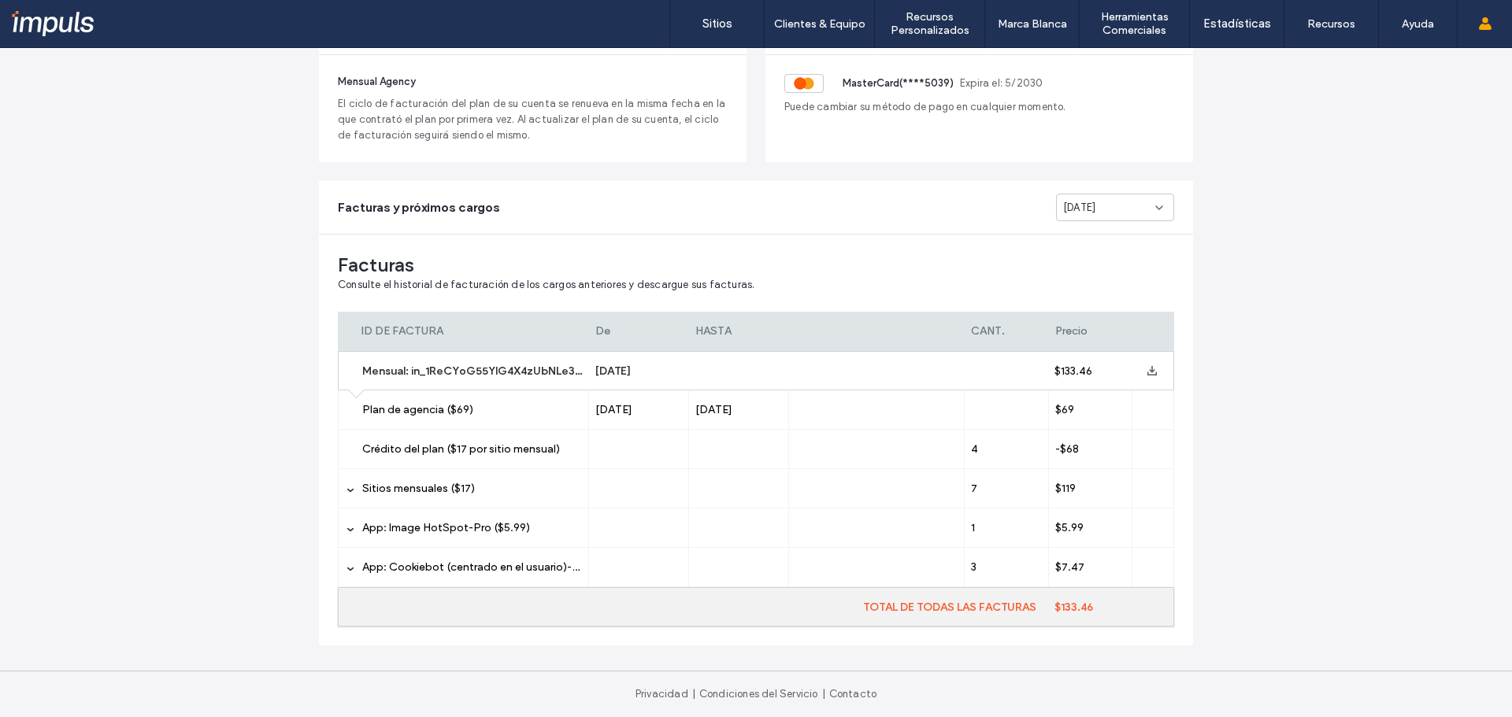
click at [1112, 198] on div "[DATE]" at bounding box center [1115, 208] width 118 height 28
click at [1113, 241] on div "[DATE]" at bounding box center [1109, 235] width 117 height 28
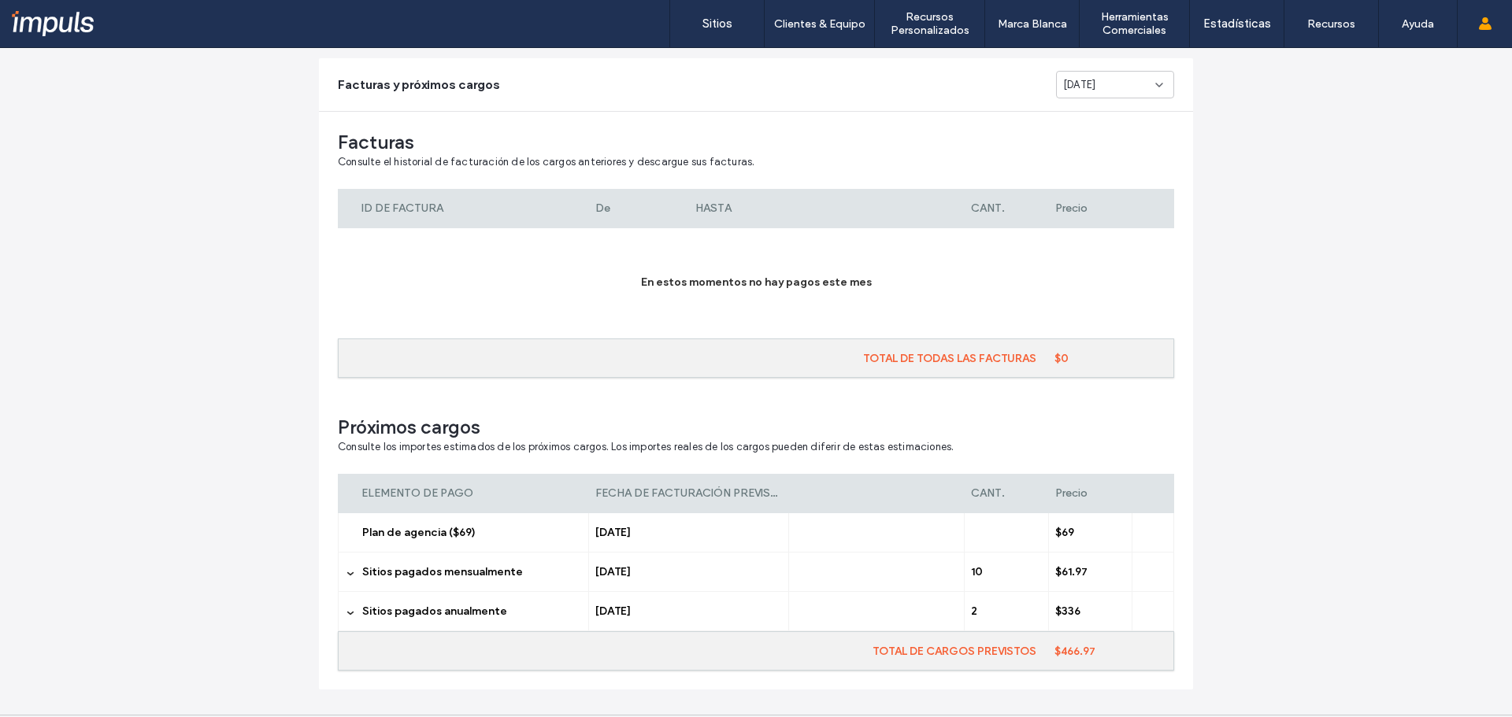
scroll to position [329, 0]
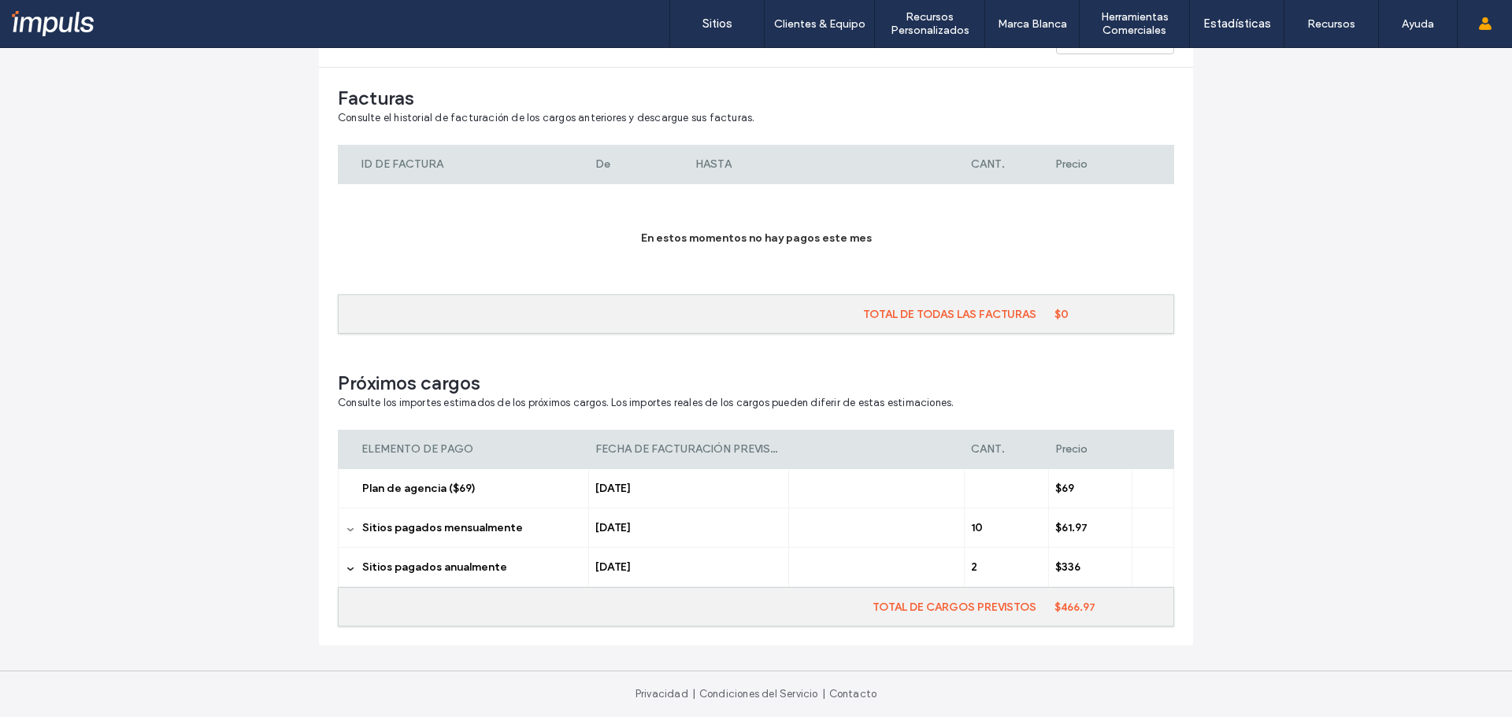
click at [347, 527] on icon at bounding box center [351, 530] width 8 height 8
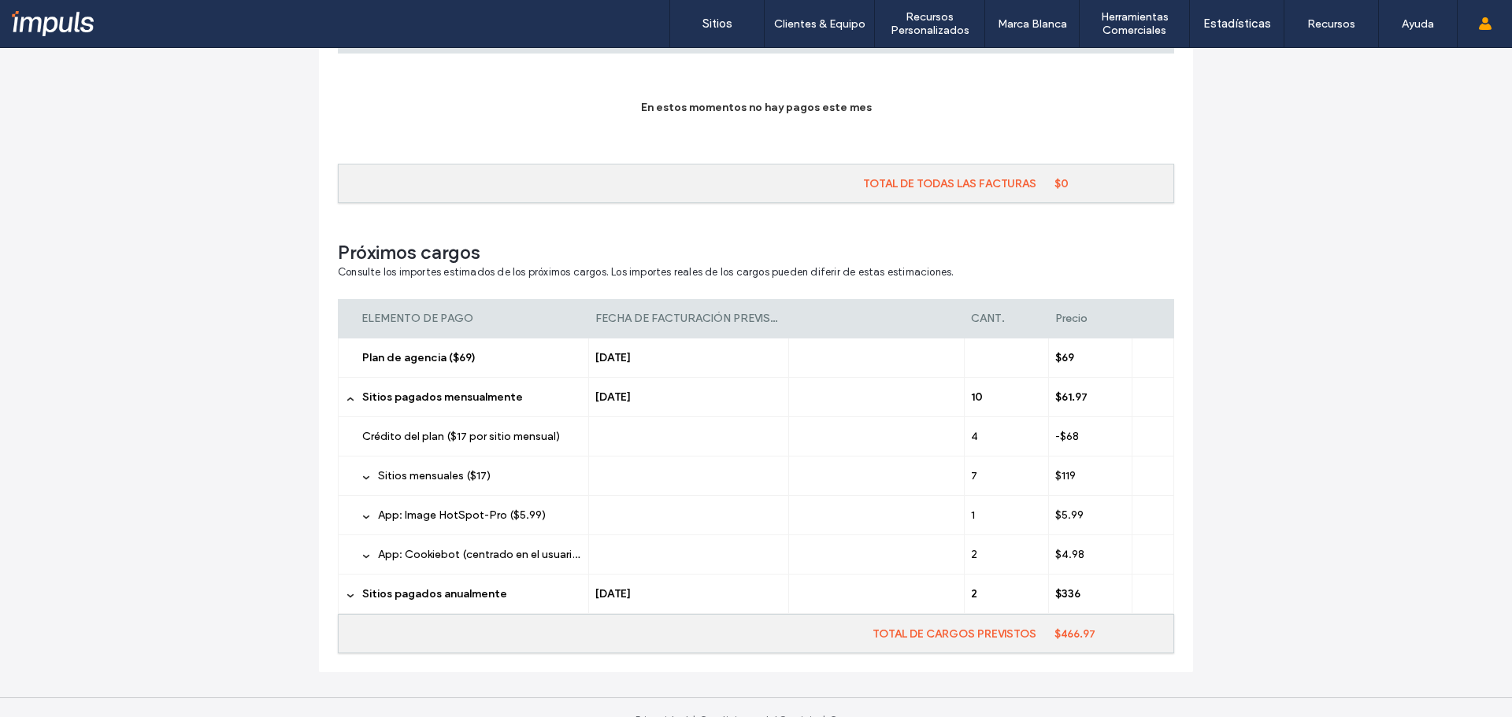
scroll to position [487, 0]
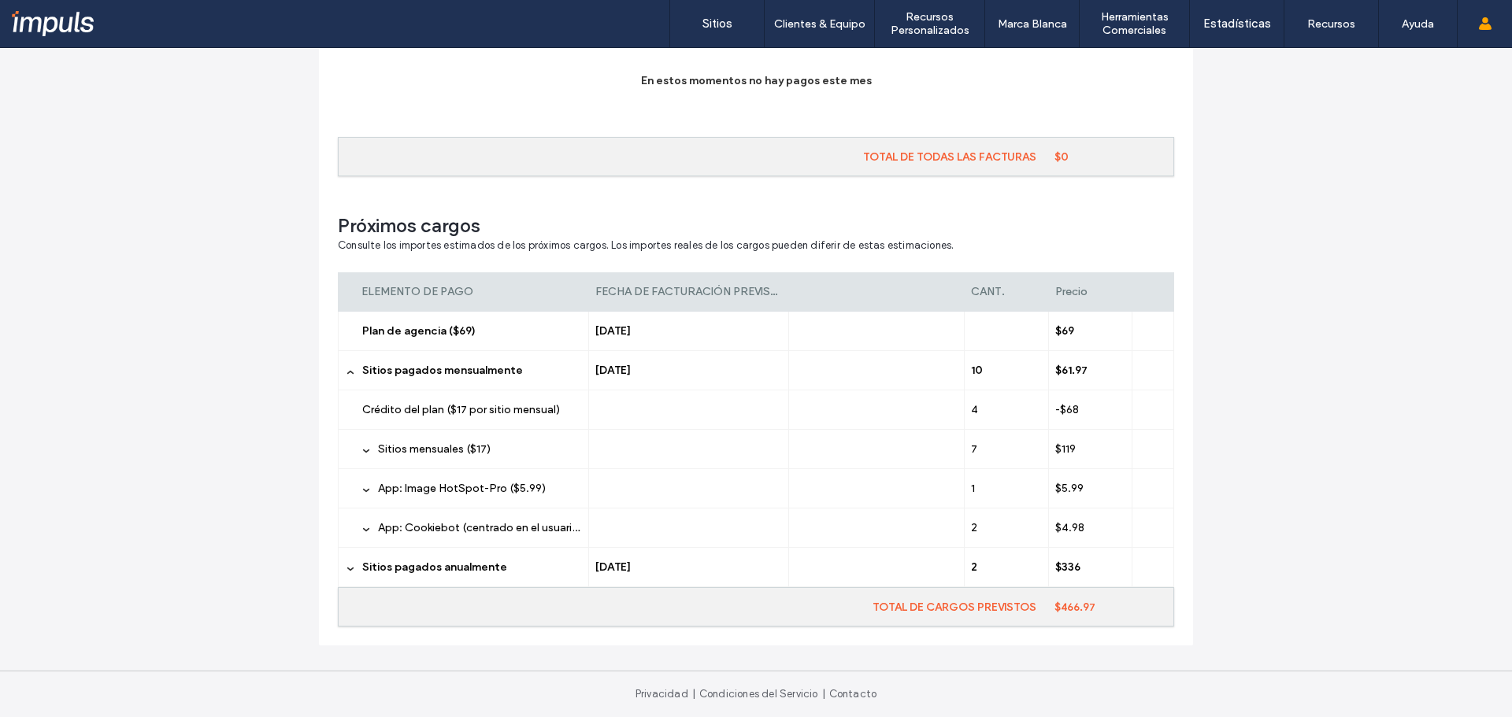
click at [353, 566] on div "Sitios pagados anualmente" at bounding box center [463, 567] width 251 height 39
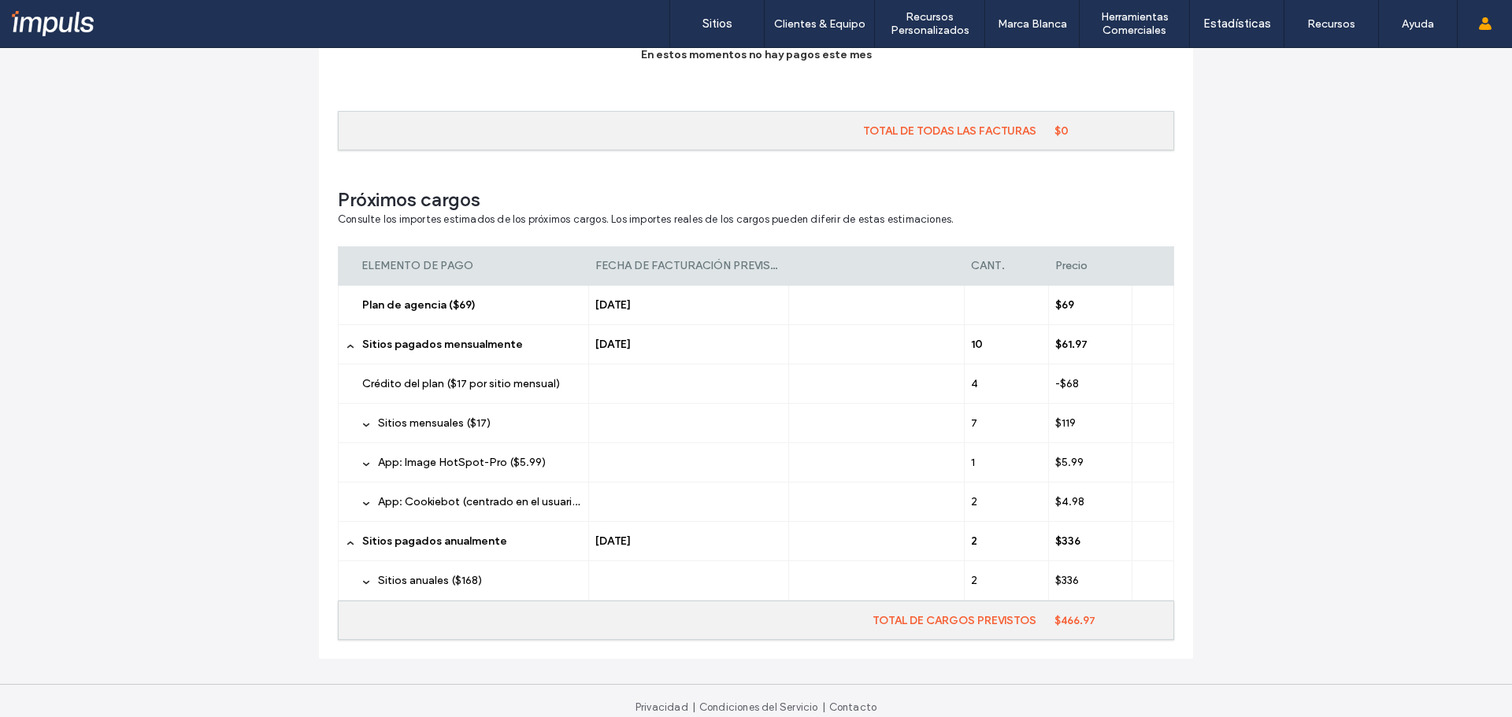
scroll to position [526, 0]
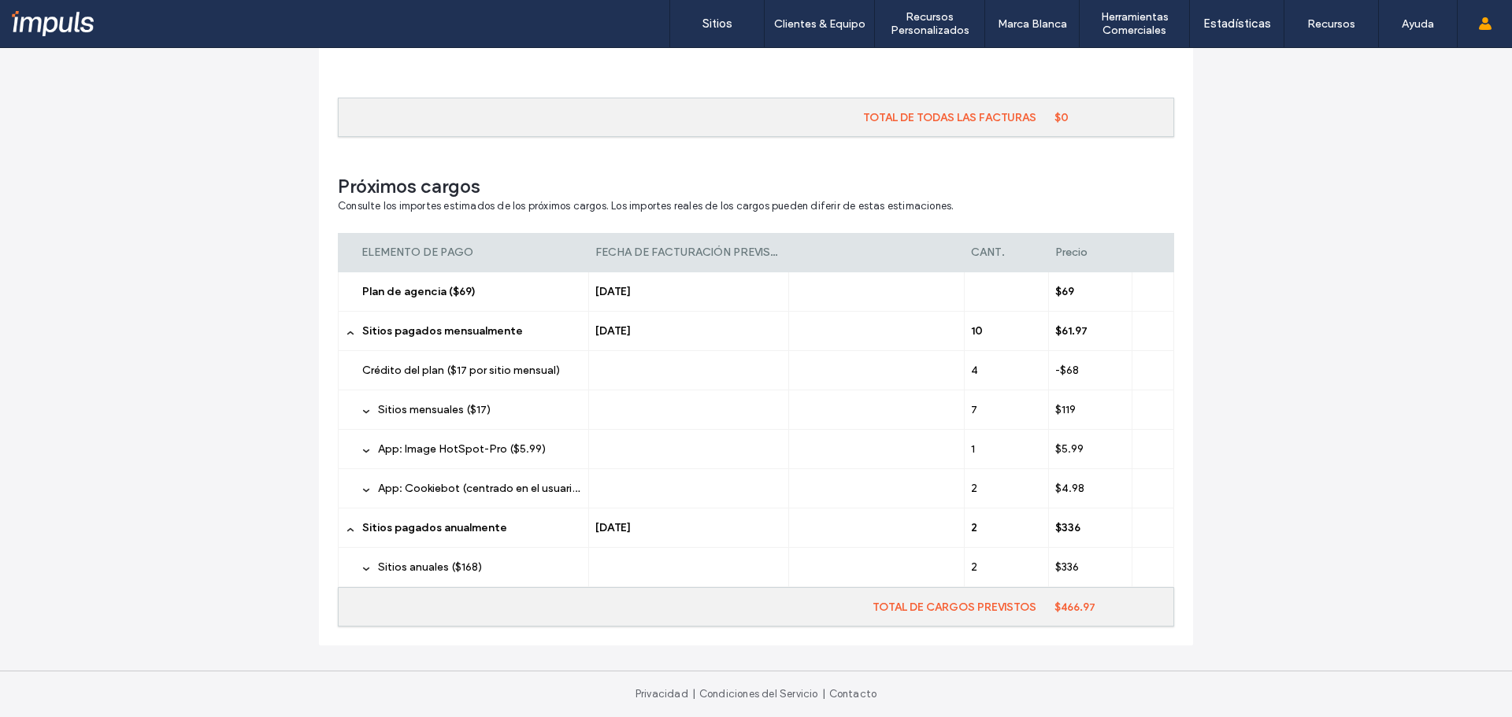
click at [365, 572] on div "Sitios anuales ($168)" at bounding box center [463, 567] width 251 height 39
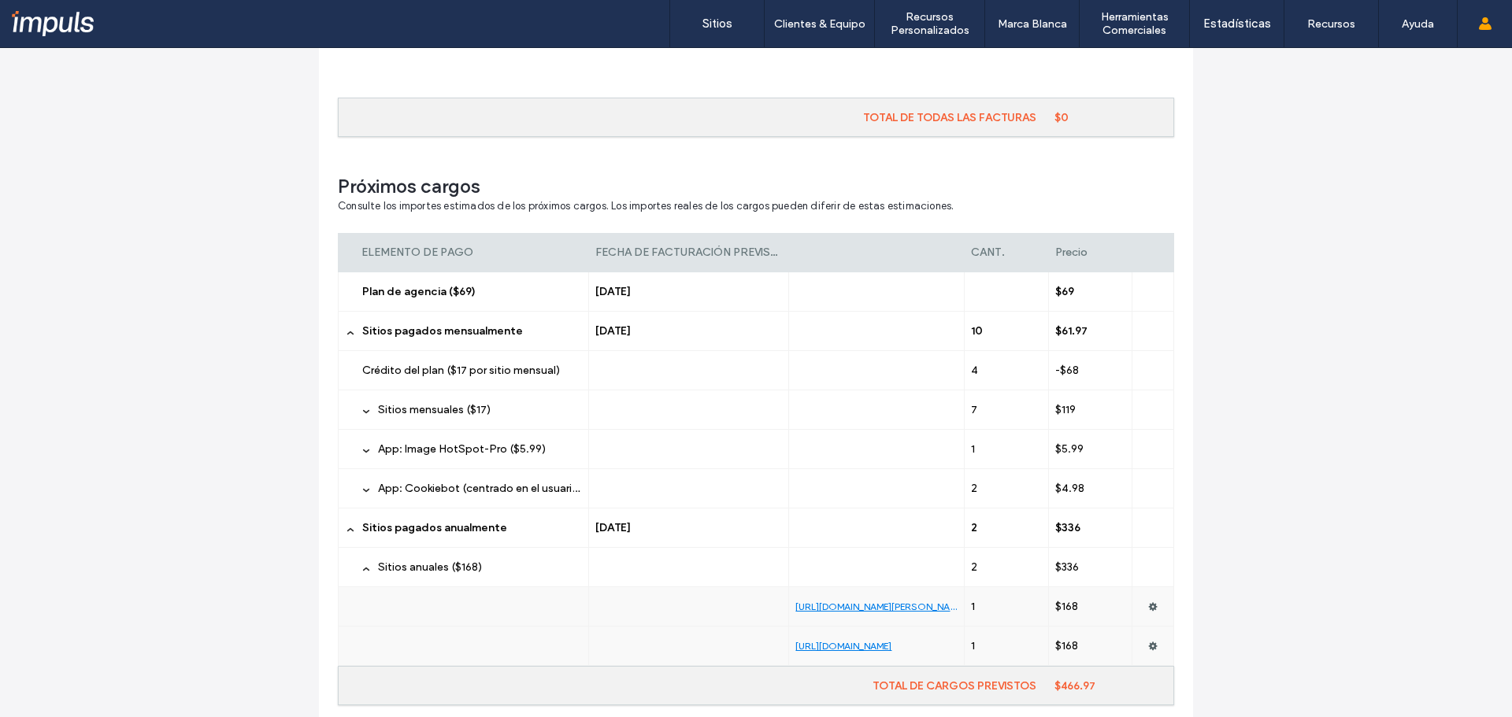
scroll to position [605, 0]
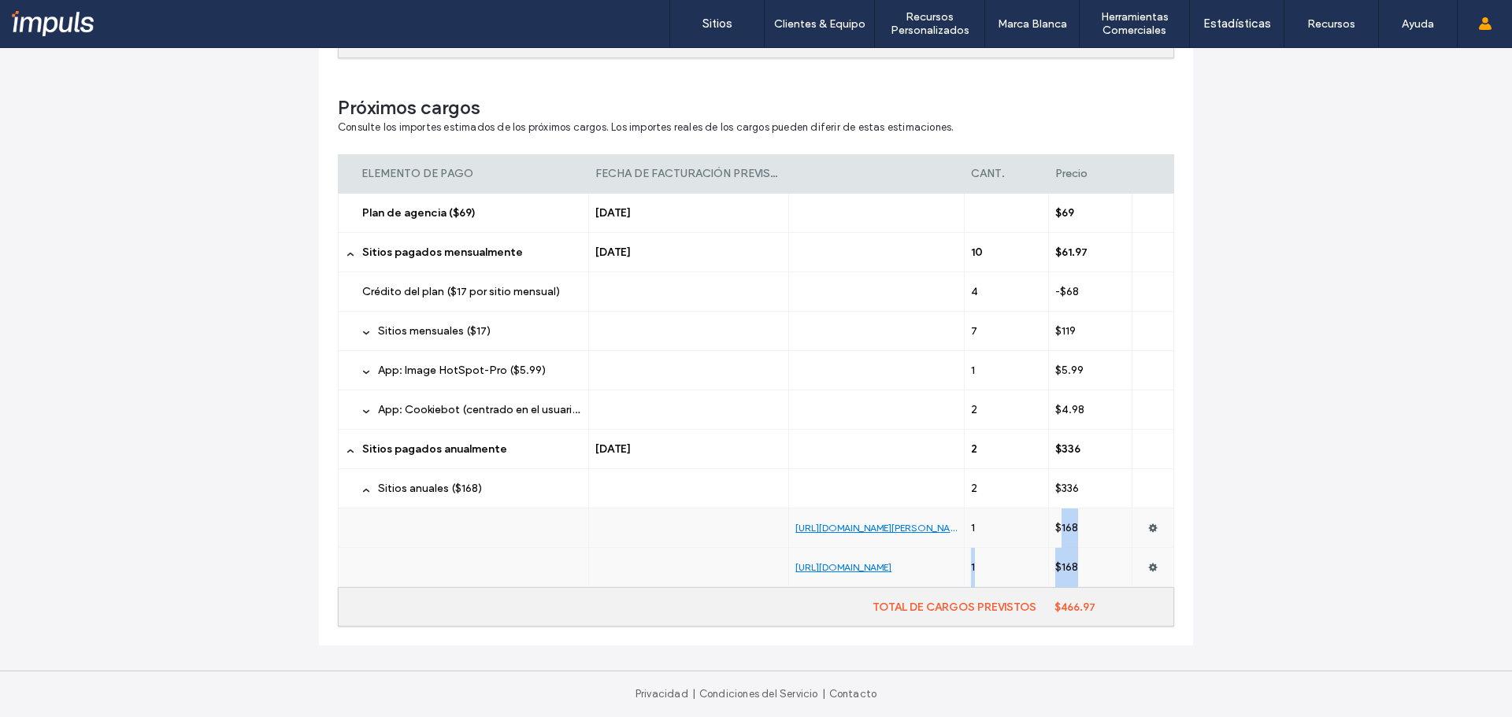
drag, startPoint x: 1095, startPoint y: 563, endPoint x: 1053, endPoint y: 528, distance: 54.8
click at [1053, 528] on div "[URL][DOMAIN_NAME][PERSON_NAME] 1 $168 [URL][DOMAIN_NAME] 1 $168" at bounding box center [756, 548] width 836 height 79
click at [1455, 485] on div "Planes y pagos Consulte su historial de pagos, descargue facturas y gestione su…" at bounding box center [756, 80] width 1512 height 1274
click at [358, 380] on div "App: Image HotSpot-Pro ($5.99)" at bounding box center [463, 370] width 251 height 39
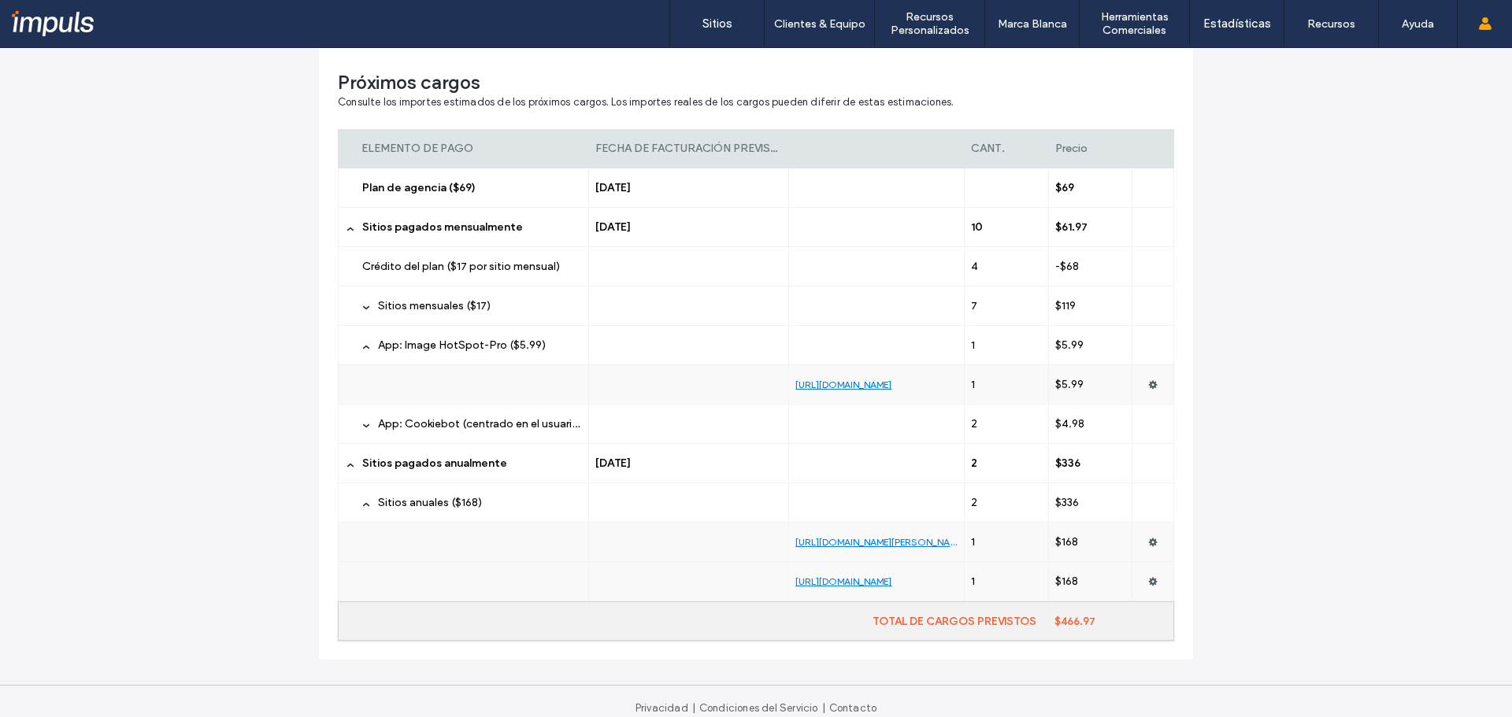
scroll to position [644, 0]
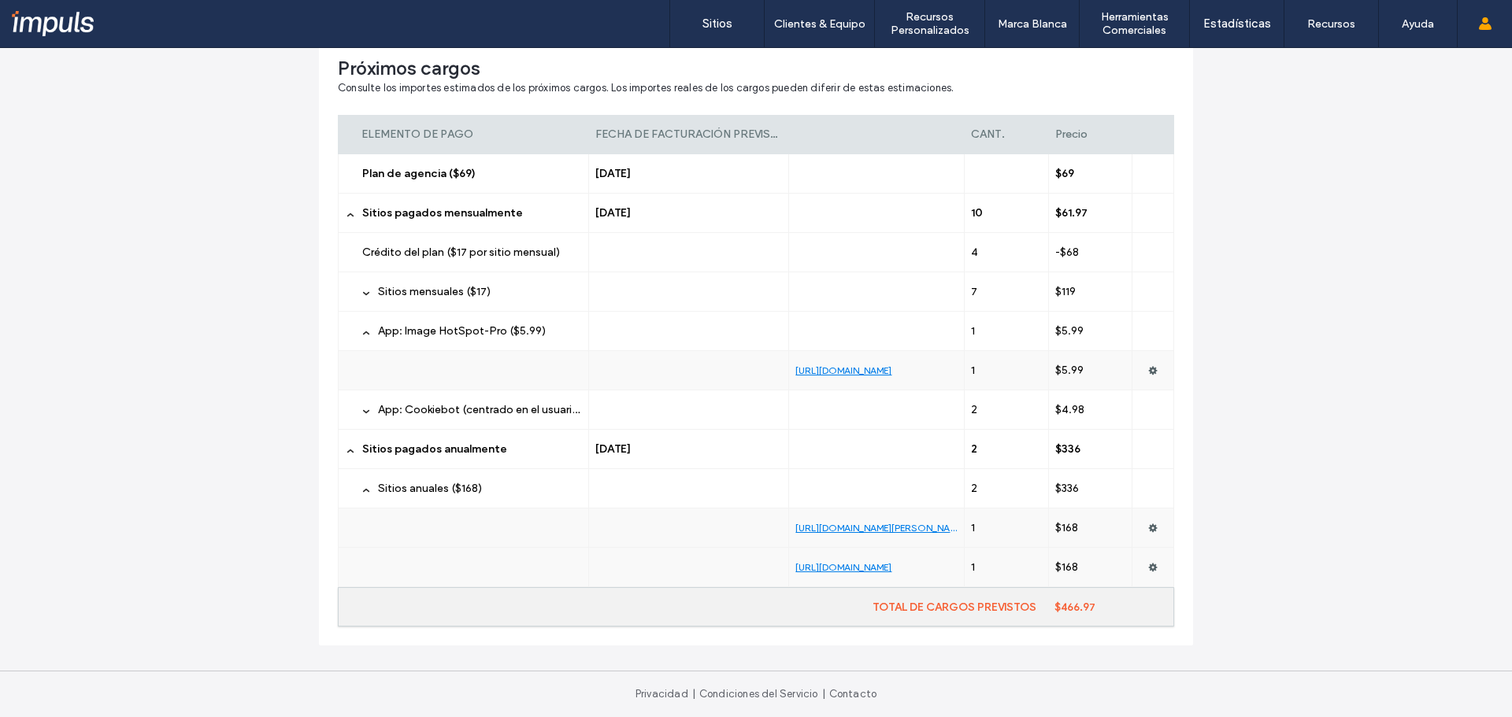
click at [1071, 610] on label "$466.97" at bounding box center [1110, 607] width 125 height 13
copy label "$466.97"
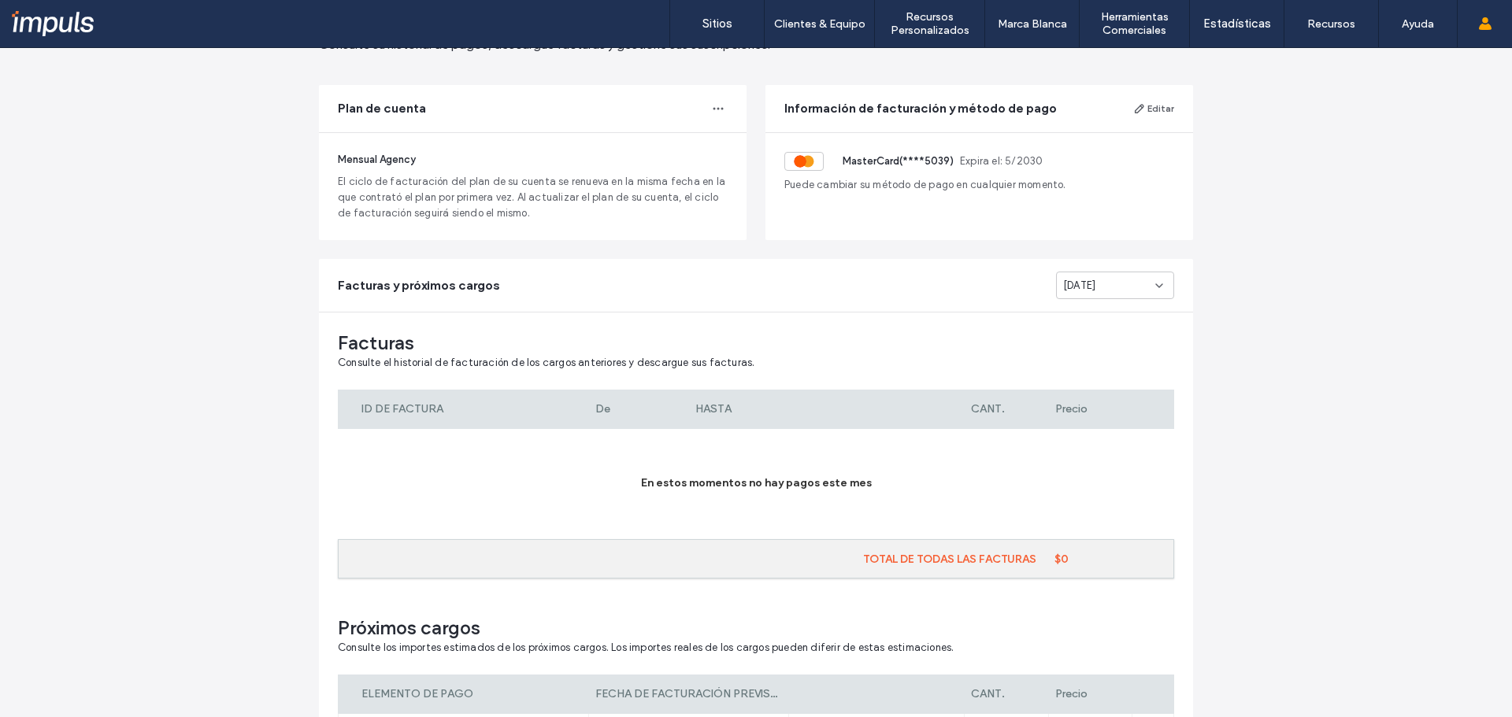
scroll to position [0, 0]
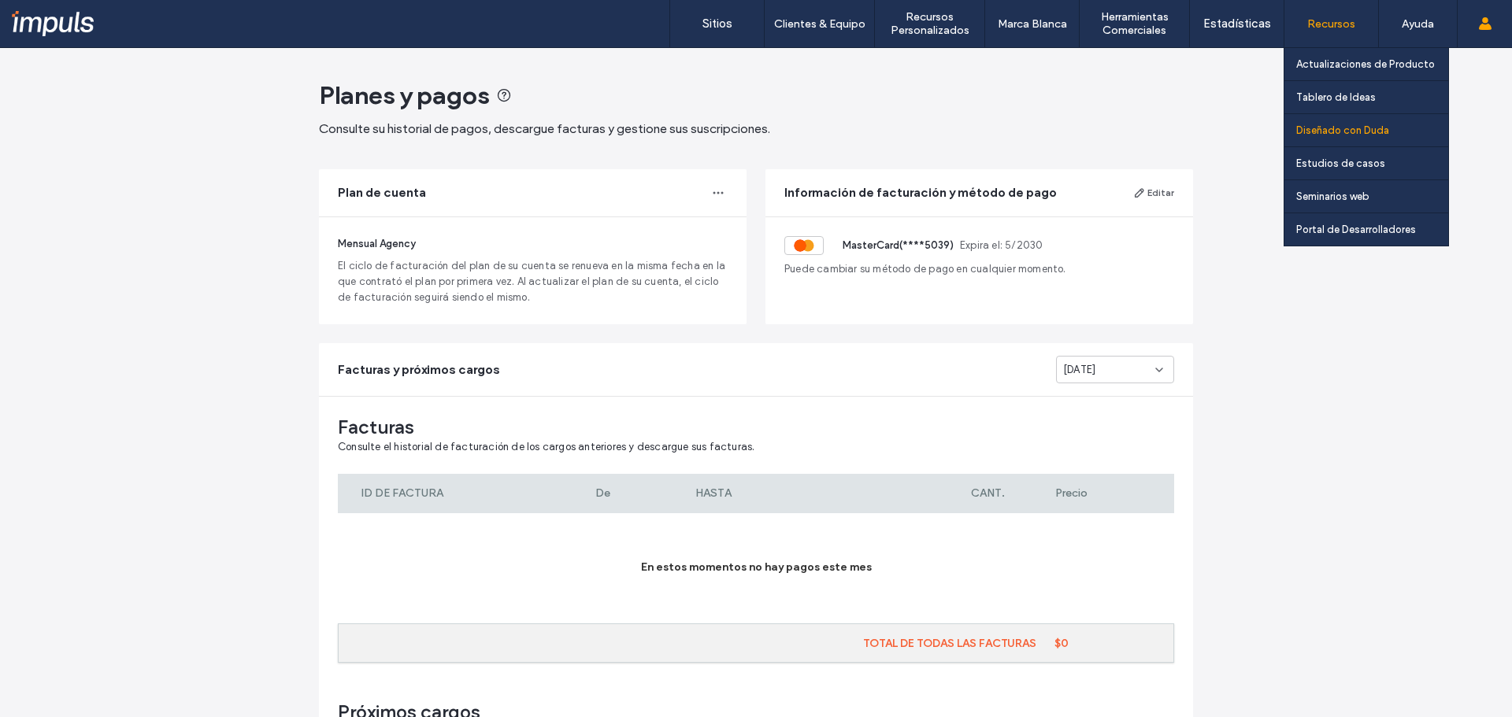
click at [1336, 134] on label "Diseñado con Duda" at bounding box center [1342, 130] width 93 height 12
